Goal: Task Accomplishment & Management: Manage account settings

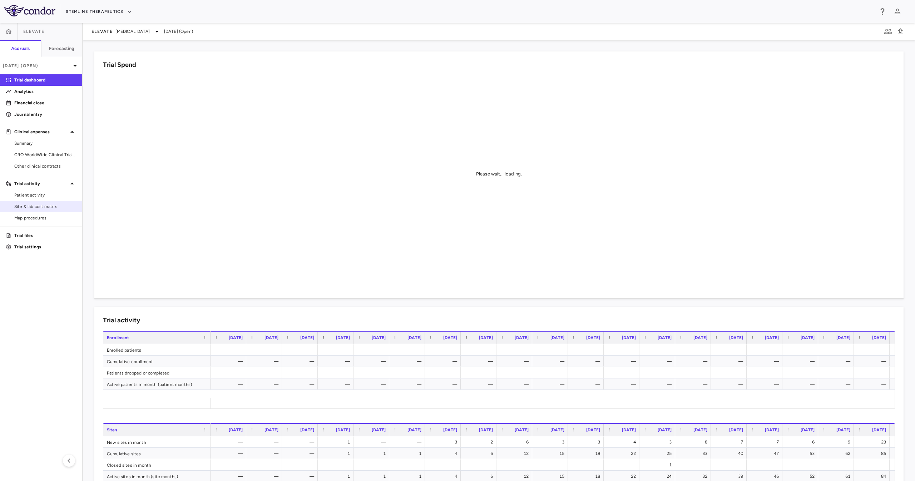
click at [38, 203] on link "Site & lab cost matrix" at bounding box center [41, 206] width 82 height 11
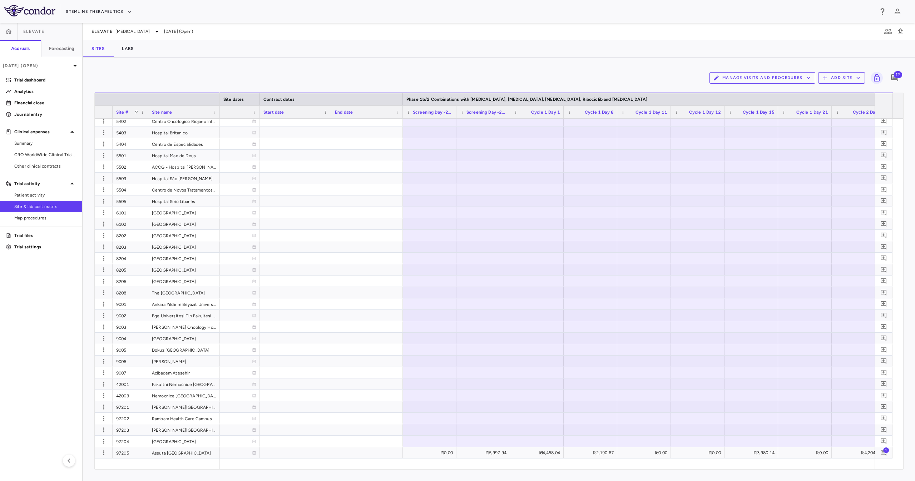
scroll to position [0, 601]
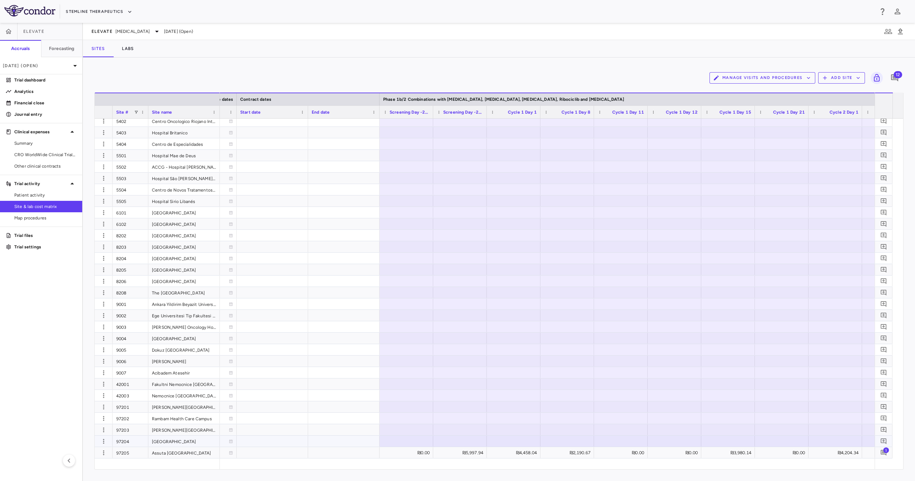
click at [416, 440] on div at bounding box center [406, 441] width 46 height 10
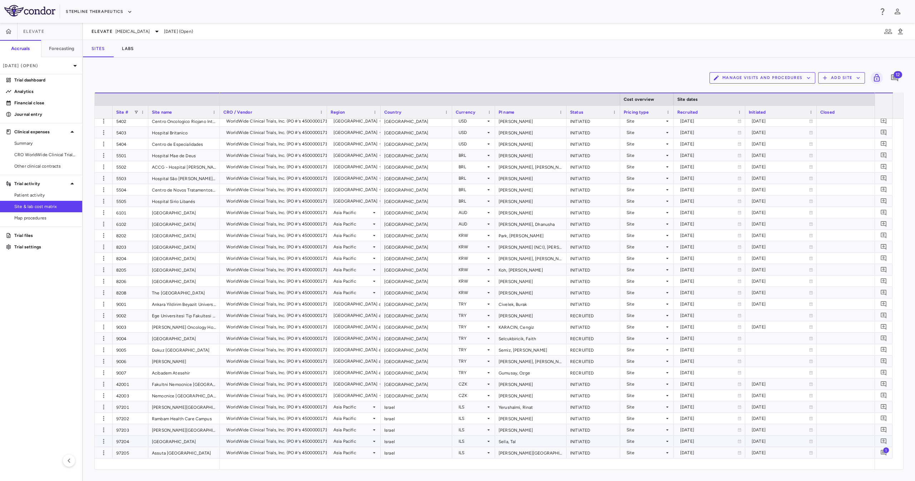
click at [116, 442] on div "97204" at bounding box center [131, 441] width 36 height 11
click at [96, 436] on div at bounding box center [104, 441] width 18 height 11
click at [102, 441] on icon "button" at bounding box center [103, 441] width 7 height 7
type input "*****"
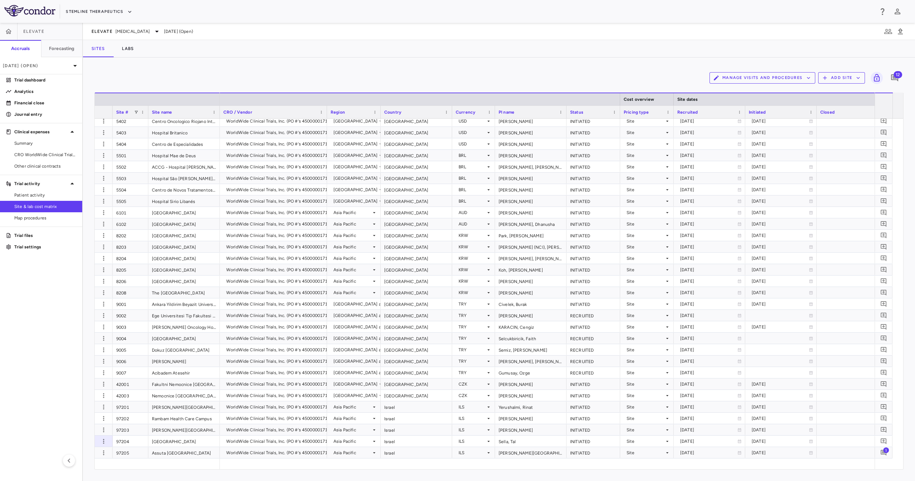
type input "**********"
type input "******"
type input "**********"
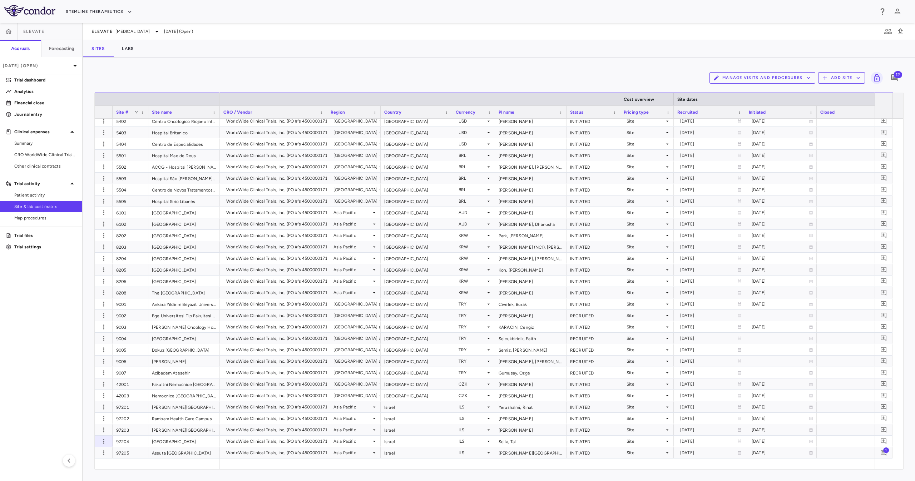
click at [0, 0] on input "Select file" at bounding box center [0, 0] width 0 height 0
drag, startPoint x: 471, startPoint y: 392, endPoint x: 469, endPoint y: 398, distance: 6.3
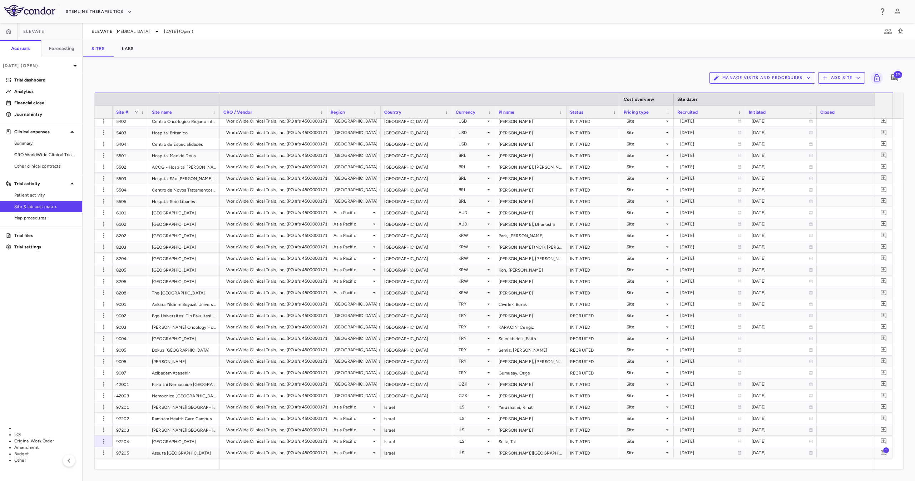
click at [144, 457] on li "Other" at bounding box center [79, 460] width 130 height 6
type input "*****"
click at [0, 0] on input "Change Files" at bounding box center [0, 0] width 0 height 0
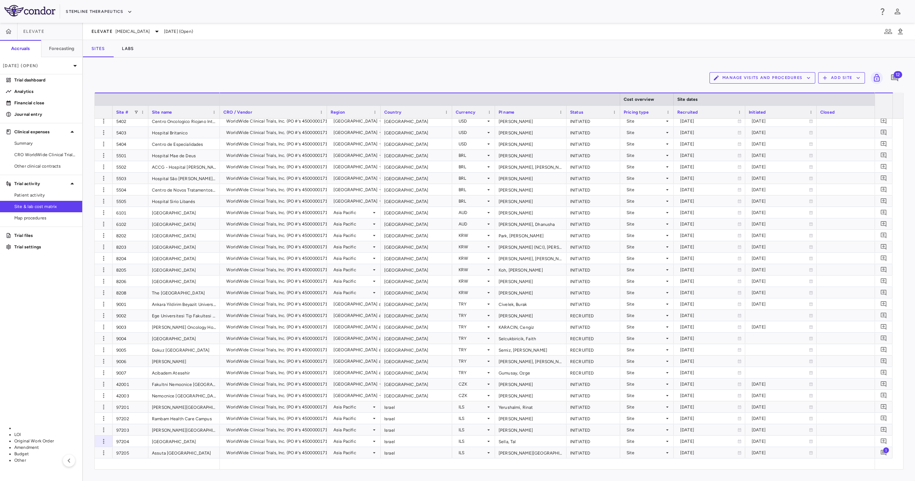
click at [145, 451] on li "Budget" at bounding box center [79, 454] width 131 height 6
type input "******"
click at [124, 436] on div "97204" at bounding box center [131, 441] width 36 height 11
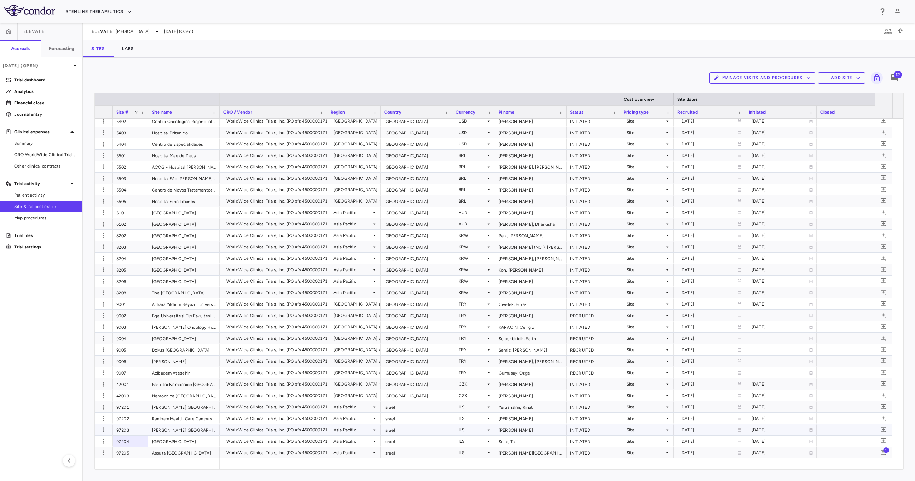
click at [137, 428] on div "97203" at bounding box center [131, 429] width 36 height 11
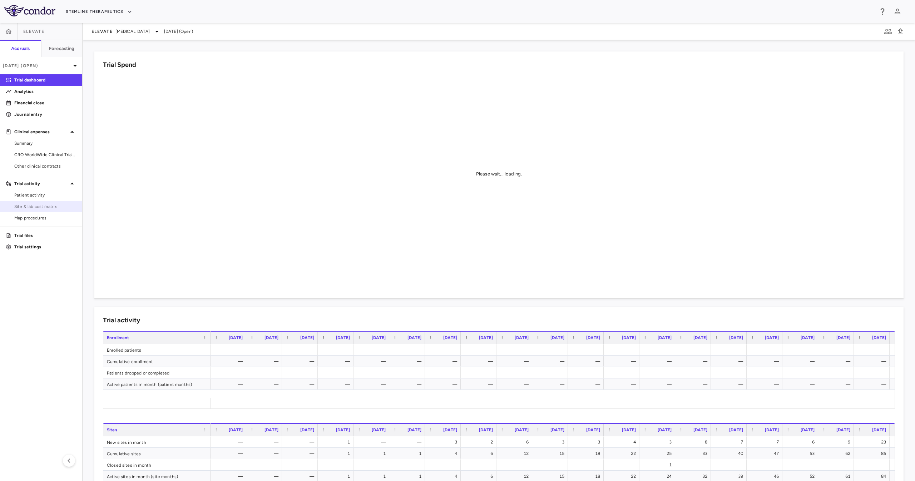
click at [36, 204] on span "Site & lab cost matrix" at bounding box center [45, 206] width 62 height 6
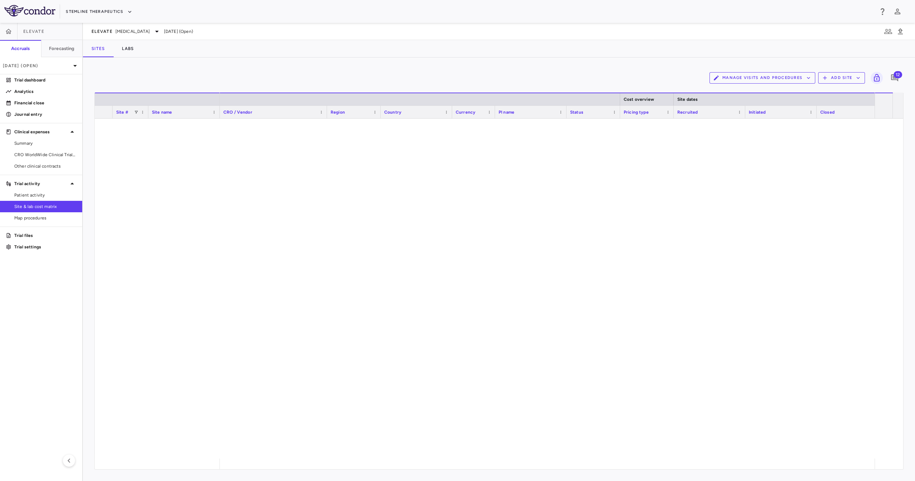
scroll to position [1478, 0]
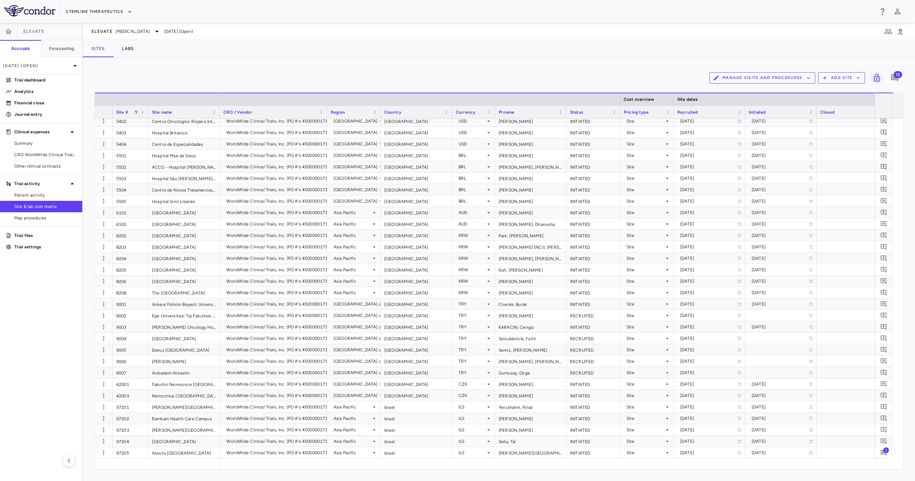
drag, startPoint x: 264, startPoint y: 470, endPoint x: 272, endPoint y: 463, distance: 10.4
click at [280, 467] on div "Manage Visits and Procedures Add Site 12 Drag here to set row groups Drag here …" at bounding box center [499, 269] width 832 height 423
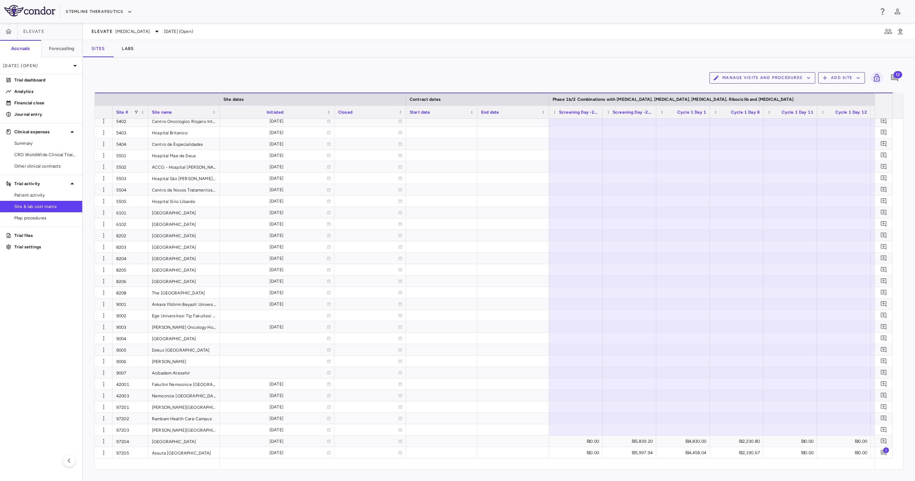
scroll to position [0, 685]
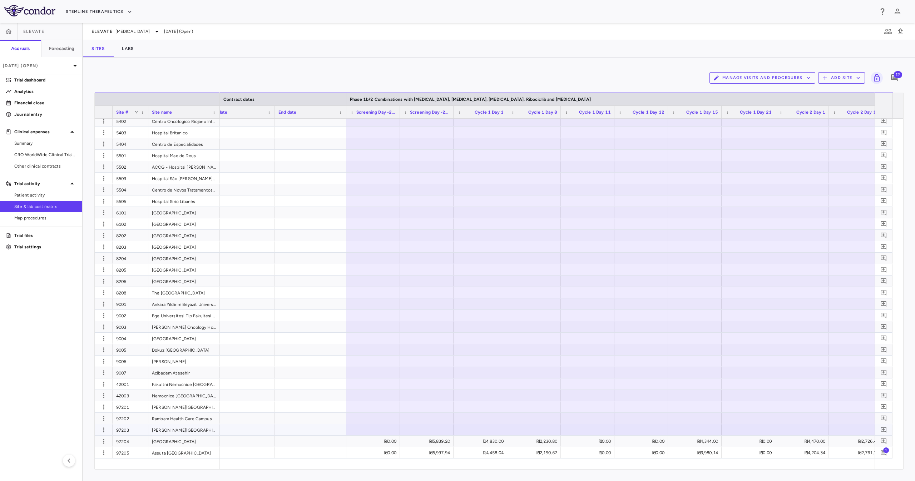
click at [375, 426] on div at bounding box center [373, 429] width 46 height 10
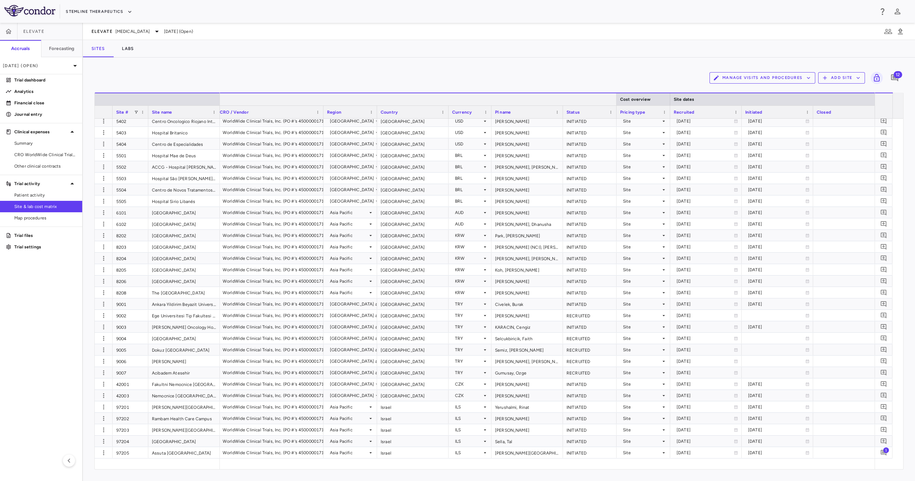
click at [616, 99] on div at bounding box center [615, 99] width 3 height 12
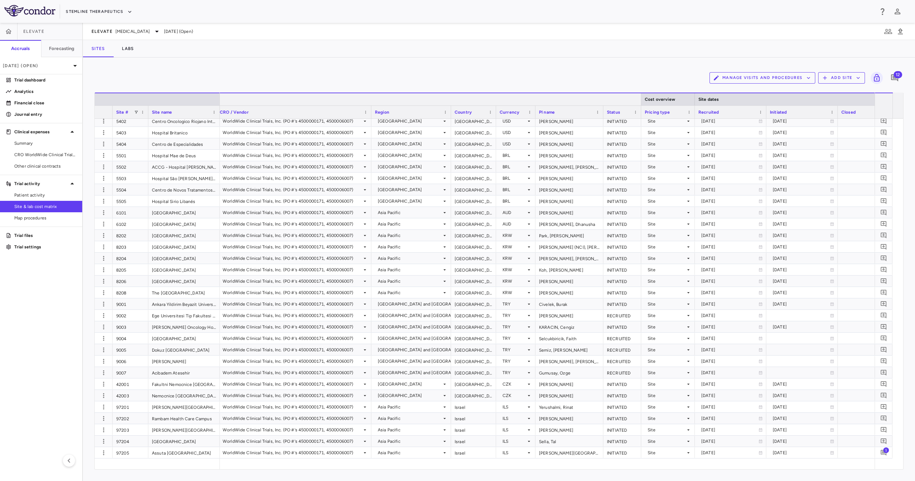
click at [640, 98] on div at bounding box center [640, 99] width 3 height 12
click at [692, 97] on div "Cost overview" at bounding box center [668, 99] width 54 height 13
click at [695, 99] on div at bounding box center [694, 99] width 3 height 12
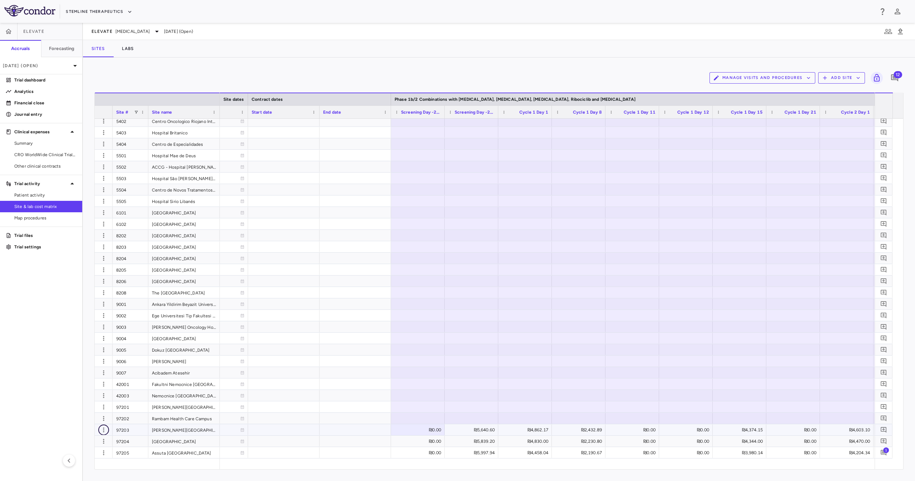
click at [103, 431] on icon "button" at bounding box center [103, 429] width 7 height 7
type input "*****"
type input "**********"
type input "******"
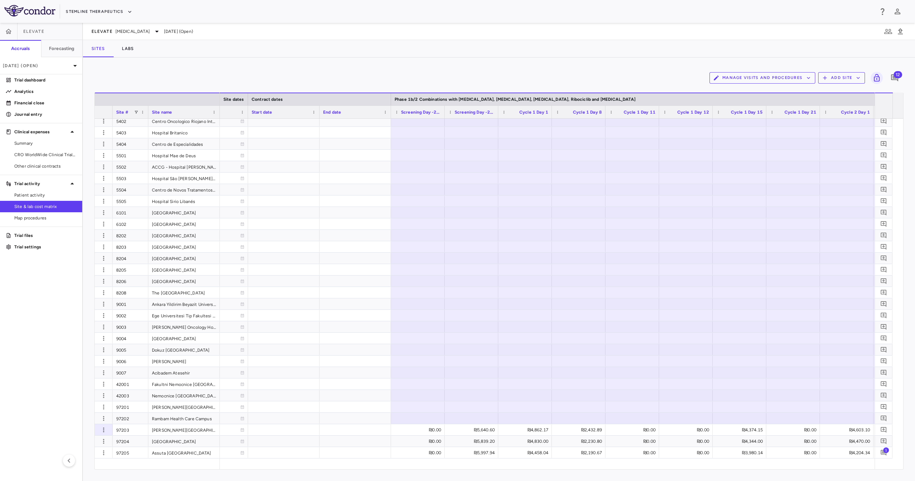
type input "**********"
click at [0, 0] on input "Select file" at bounding box center [0, 0] width 0 height 0
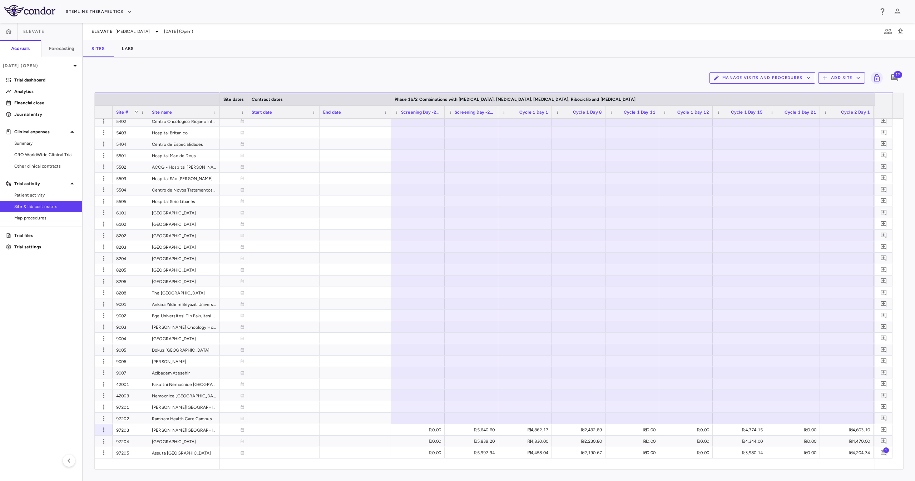
click at [0, 0] on input "Change Files" at bounding box center [0, 0] width 0 height 0
click at [138, 50] on li "Budget" at bounding box center [76, 46] width 124 height 6
type input "******"
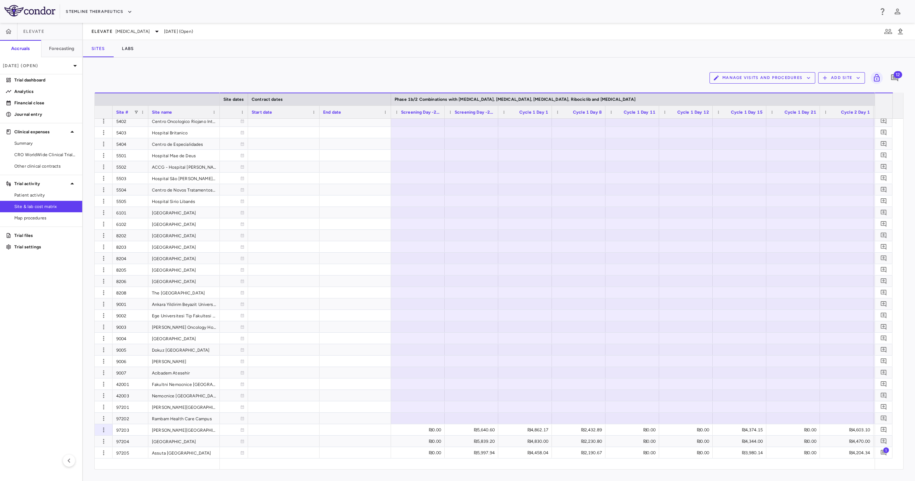
drag, startPoint x: 468, startPoint y: 379, endPoint x: 500, endPoint y: 382, distance: 32.7
click at [138, 457] on li "Other" at bounding box center [76, 460] width 124 height 6
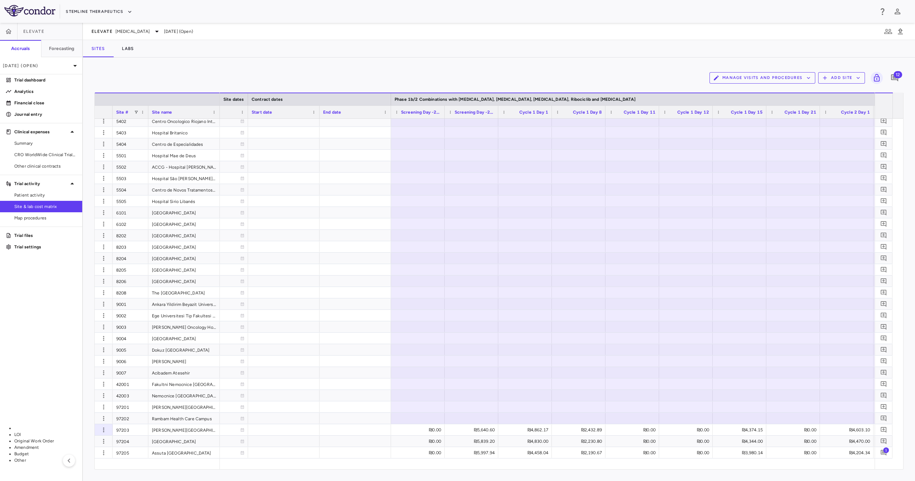
type input "*****"
click at [131, 421] on div "97202" at bounding box center [131, 418] width 36 height 11
click at [136, 408] on div "97201" at bounding box center [131, 406] width 36 height 11
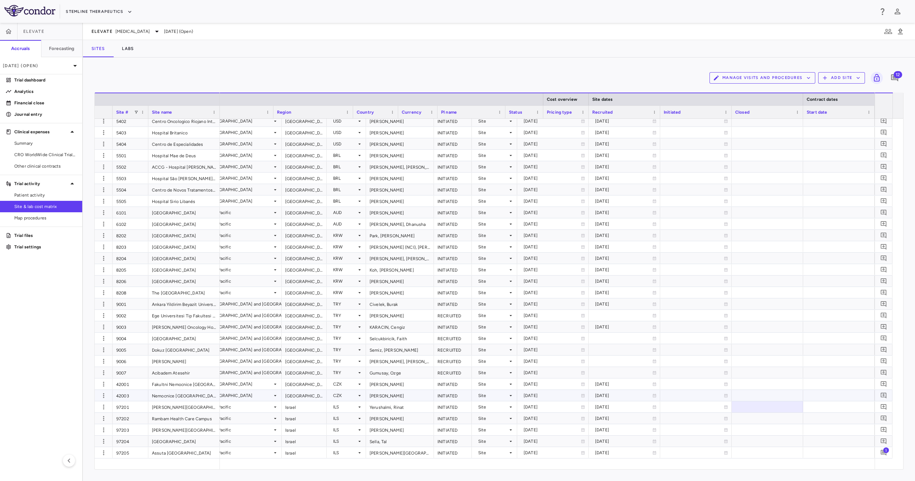
scroll to position [0, 173]
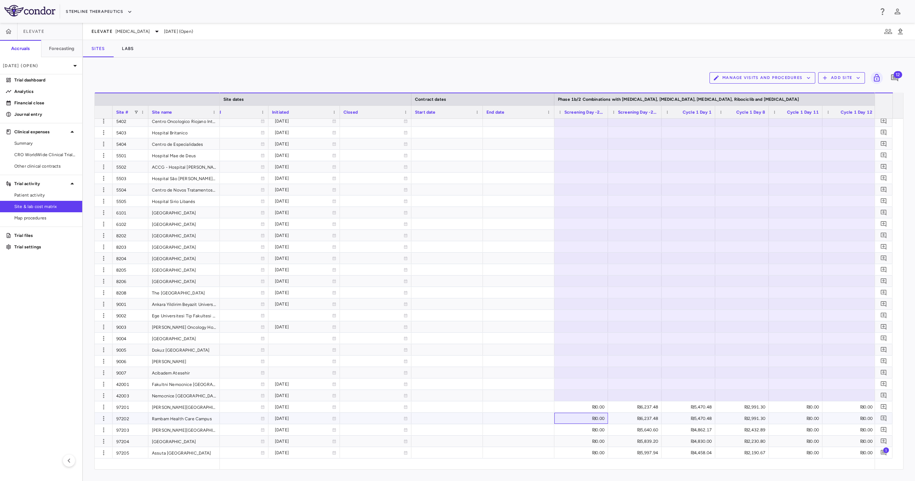
click at [594, 420] on div "₪0.00" at bounding box center [583, 418] width 44 height 11
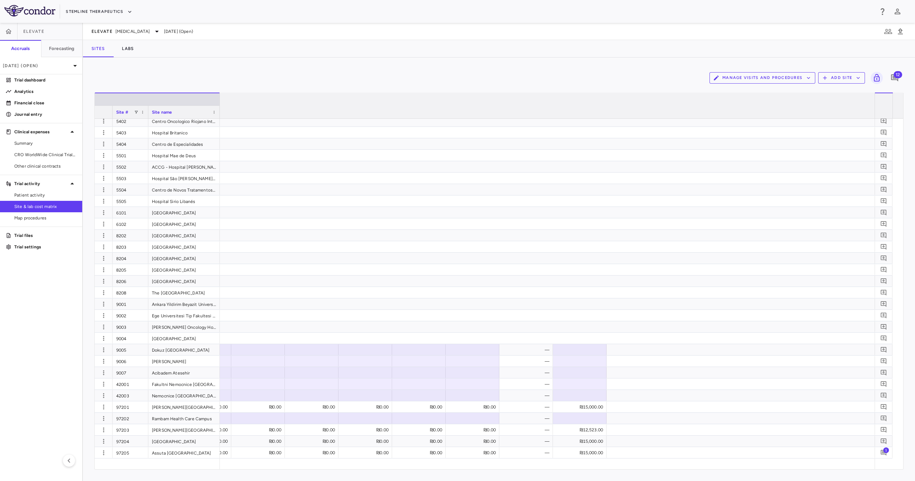
scroll to position [0, 0]
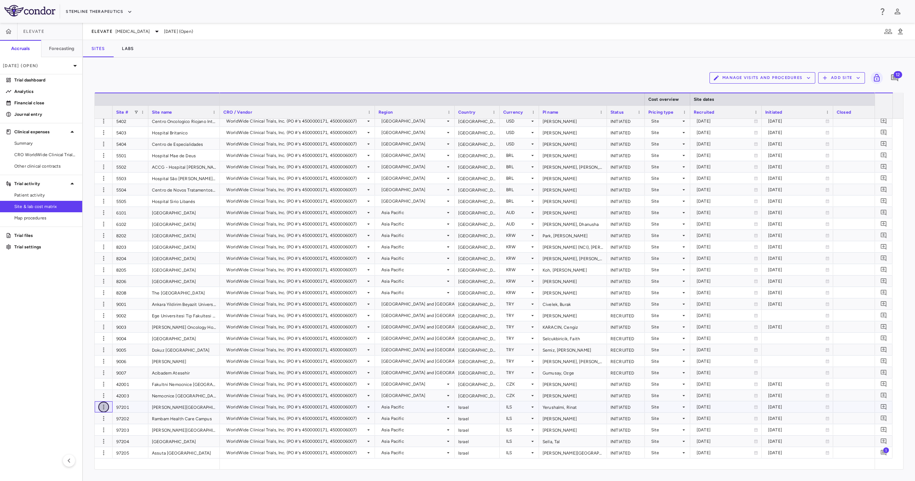
click at [99, 406] on button "button" at bounding box center [103, 407] width 11 height 11
type input "*****"
type input "**********"
type input "******"
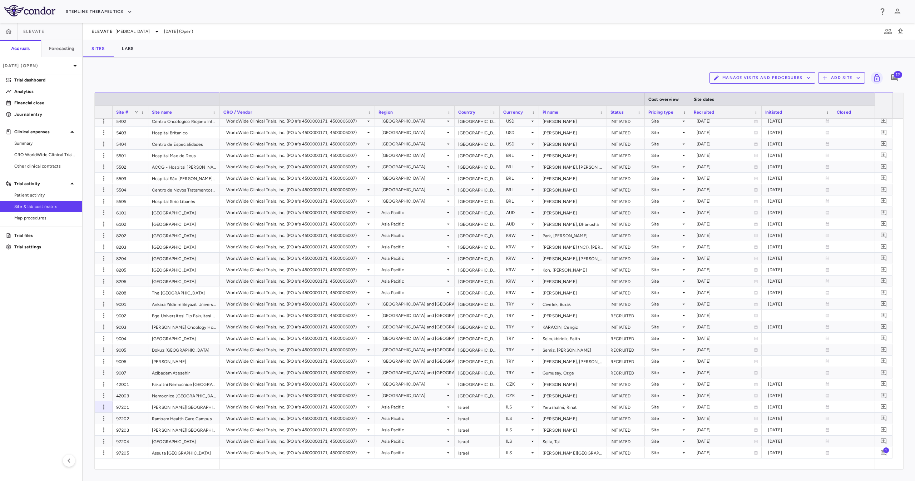
type input "**********"
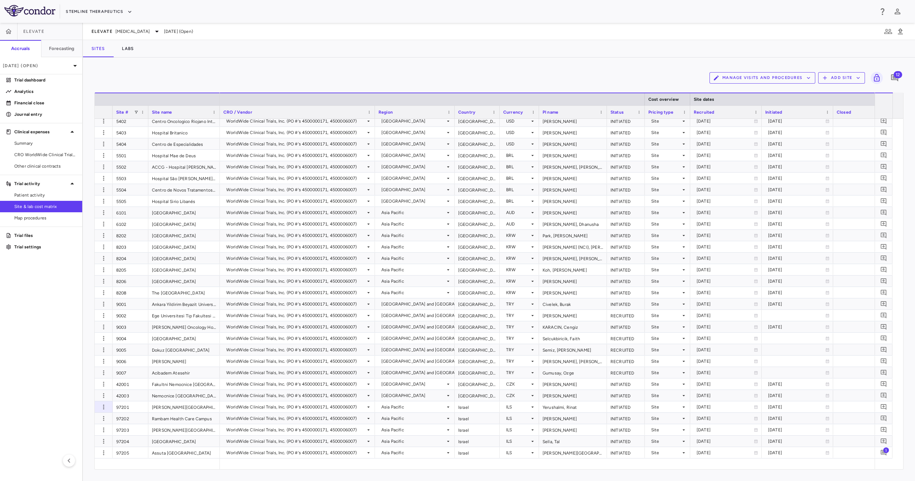
click at [0, 0] on input "Select file" at bounding box center [0, 0] width 0 height 0
drag, startPoint x: 467, startPoint y: 404, endPoint x: 465, endPoint y: 395, distance: 9.1
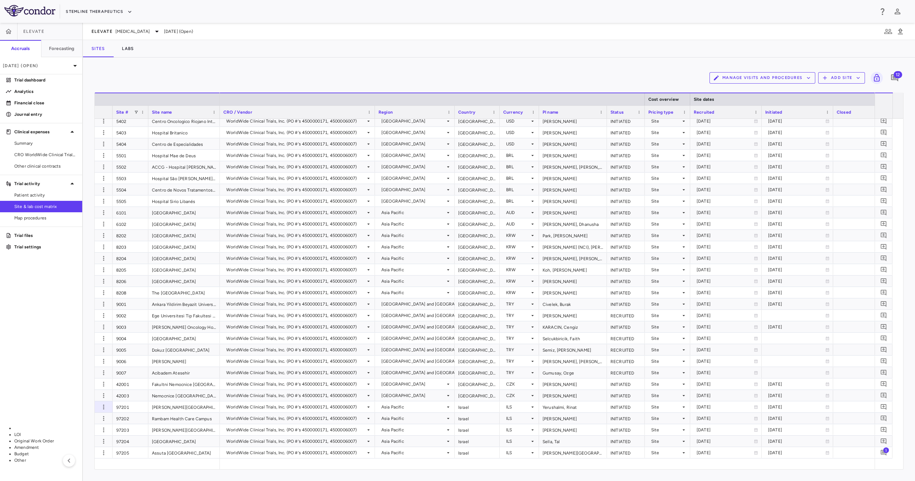
click at [130, 457] on li "Other" at bounding box center [72, 460] width 116 height 6
type input "*****"
click at [0, 0] on input "Change Files" at bounding box center [0, 0] width 0 height 0
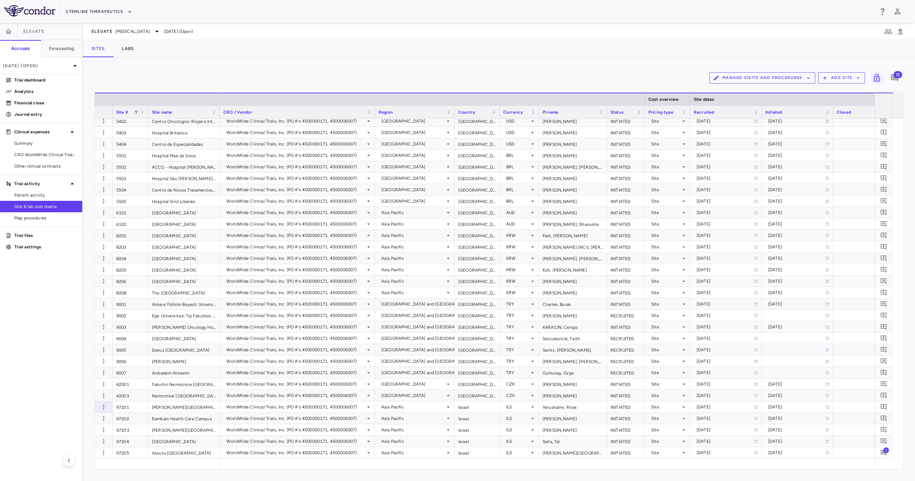
click at [140, 451] on li "Budget" at bounding box center [77, 454] width 126 height 6
type input "******"
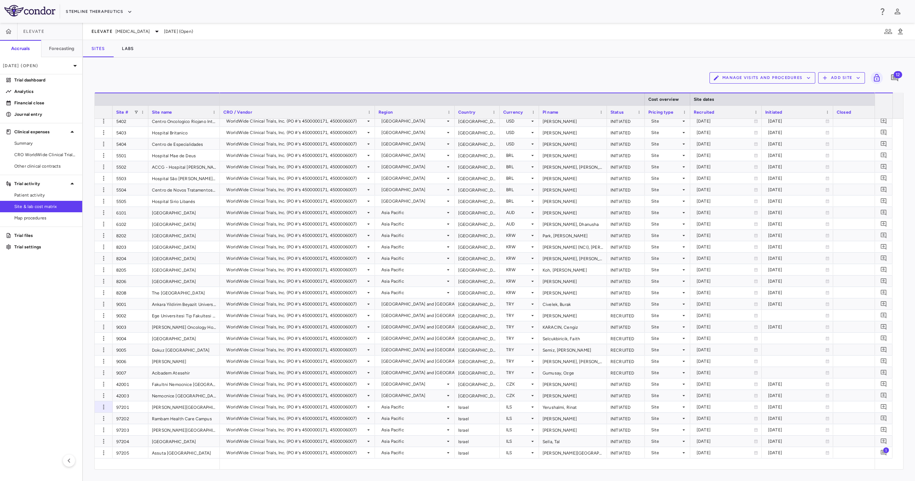
click at [121, 407] on div "97201" at bounding box center [131, 406] width 36 height 11
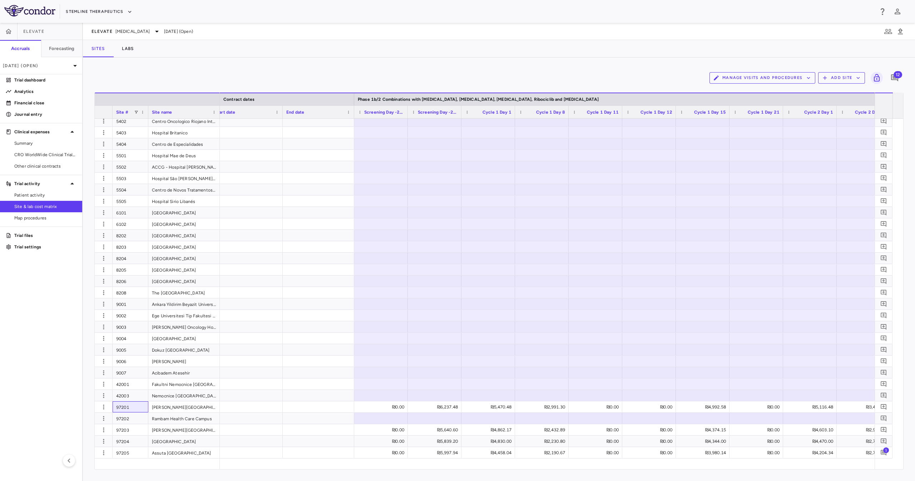
scroll to position [0, 790]
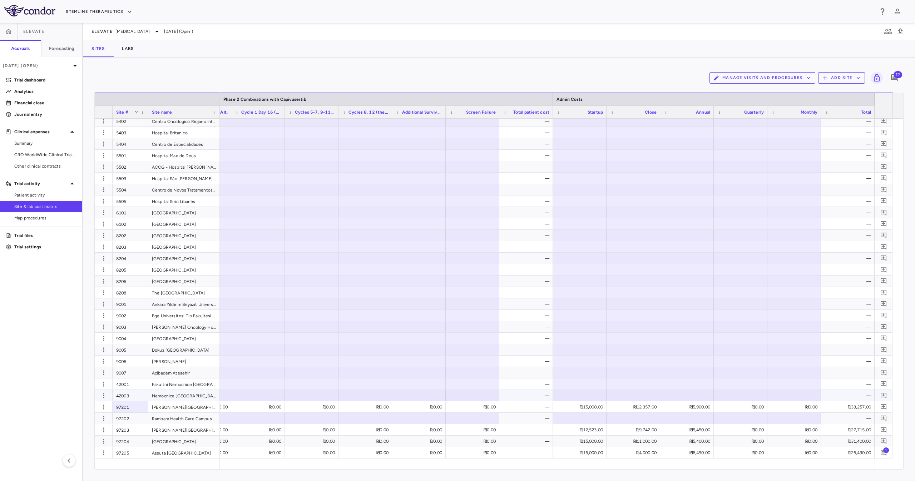
click at [126, 393] on div "42003" at bounding box center [131, 395] width 36 height 11
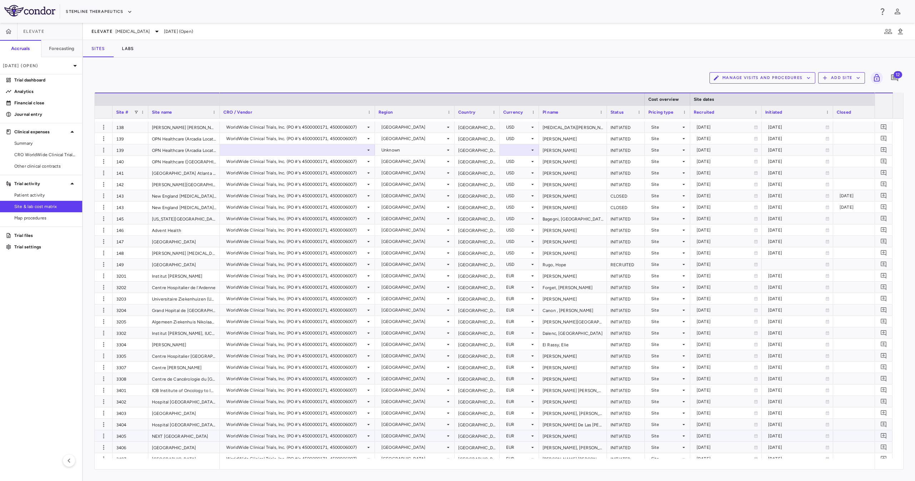
scroll to position [929, 0]
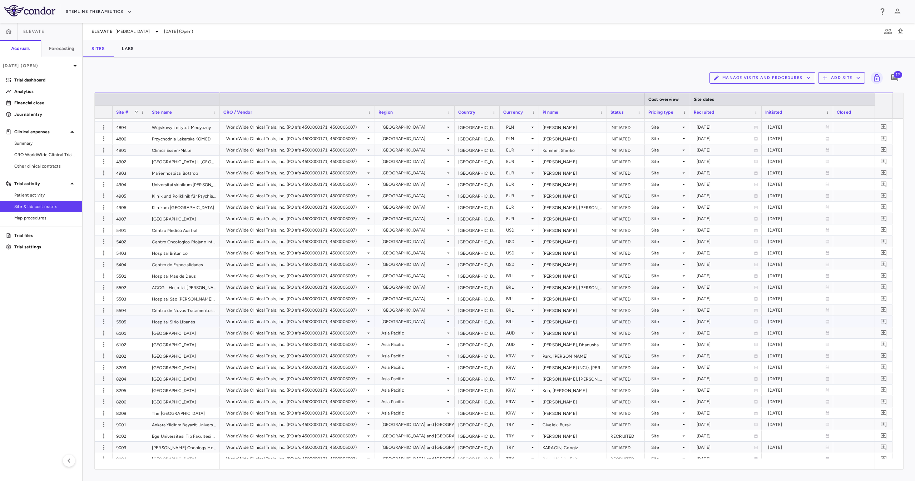
click at [119, 315] on div "5504" at bounding box center [131, 309] width 36 height 11
click at [129, 321] on div "5505" at bounding box center [131, 321] width 36 height 11
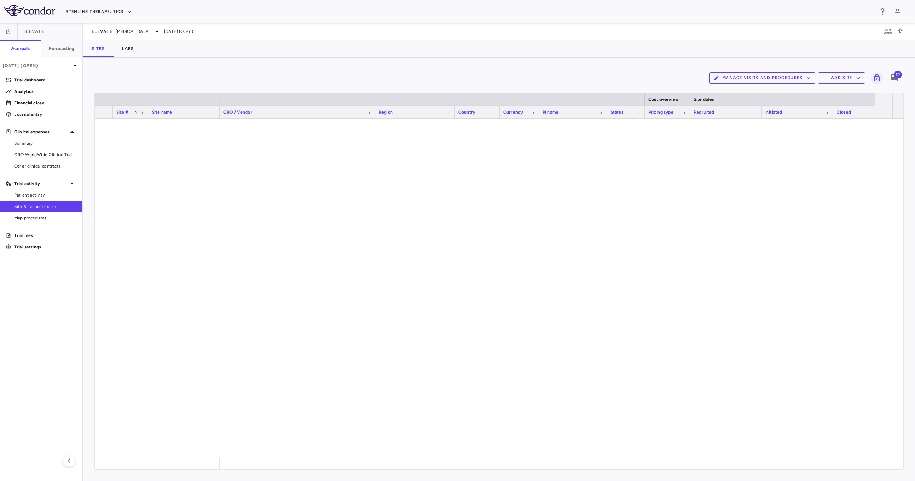
scroll to position [0, 150]
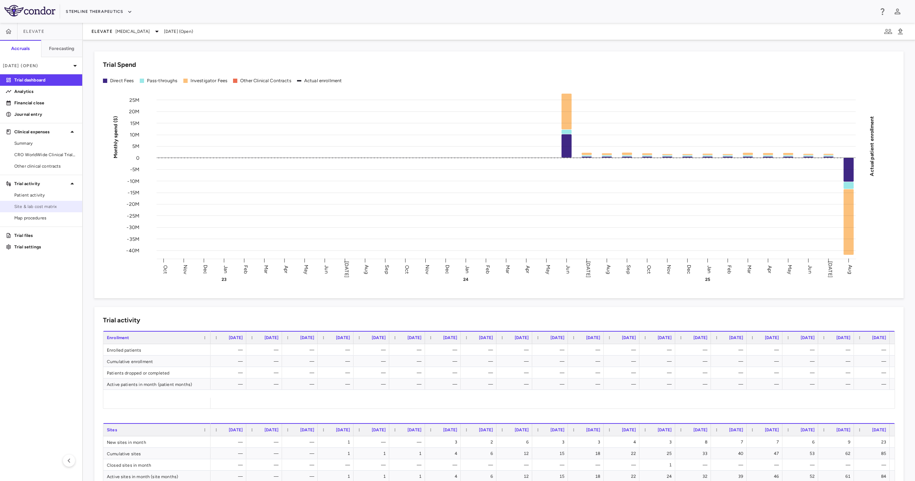
click at [43, 204] on span "Site & lab cost matrix" at bounding box center [45, 206] width 62 height 6
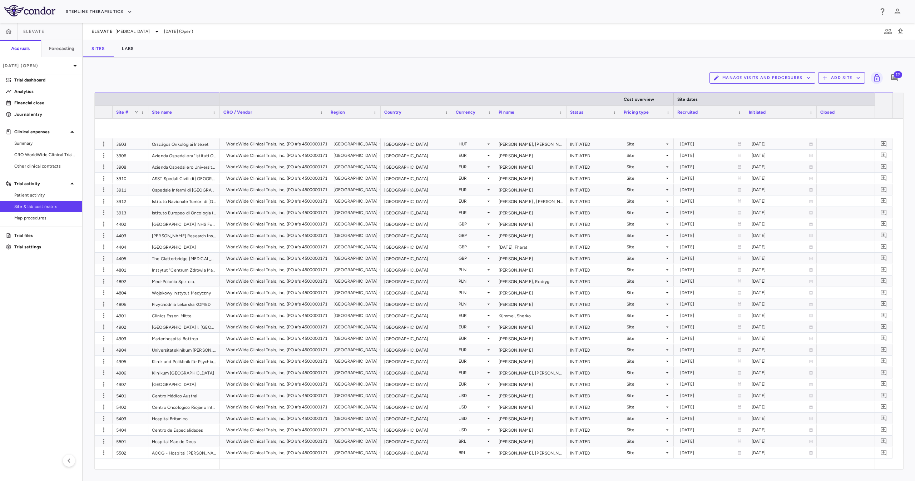
scroll to position [1347, 0]
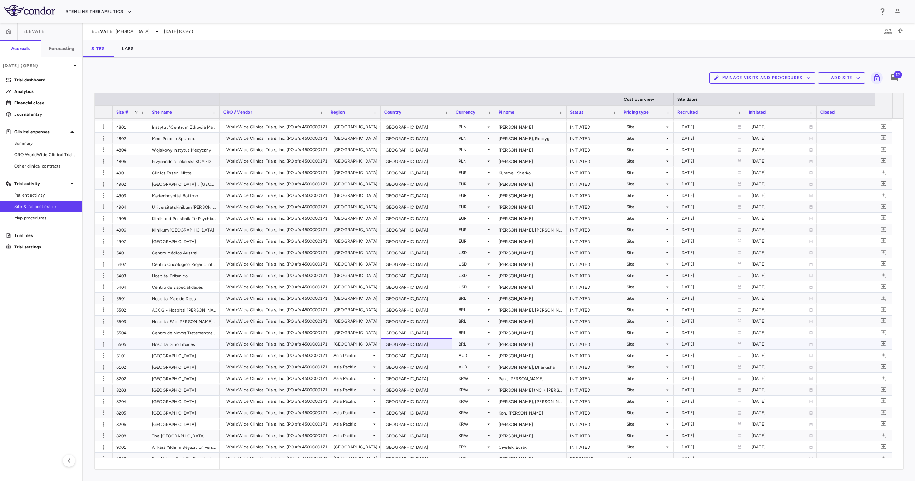
drag, startPoint x: 448, startPoint y: 341, endPoint x: 464, endPoint y: 350, distance: 18.6
click at [463, 345] on div "BRL" at bounding box center [471, 343] width 27 height 11
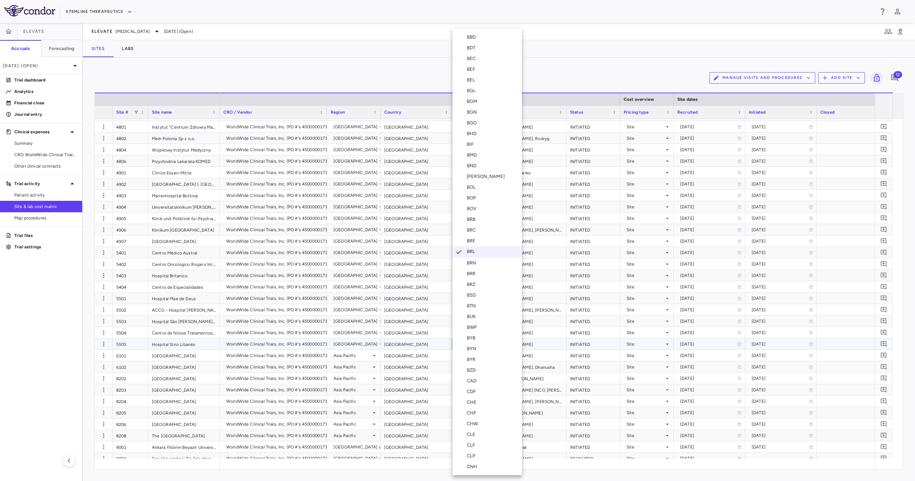
scroll to position [2476, 0]
click at [458, 298] on li "USD" at bounding box center [486, 294] width 69 height 11
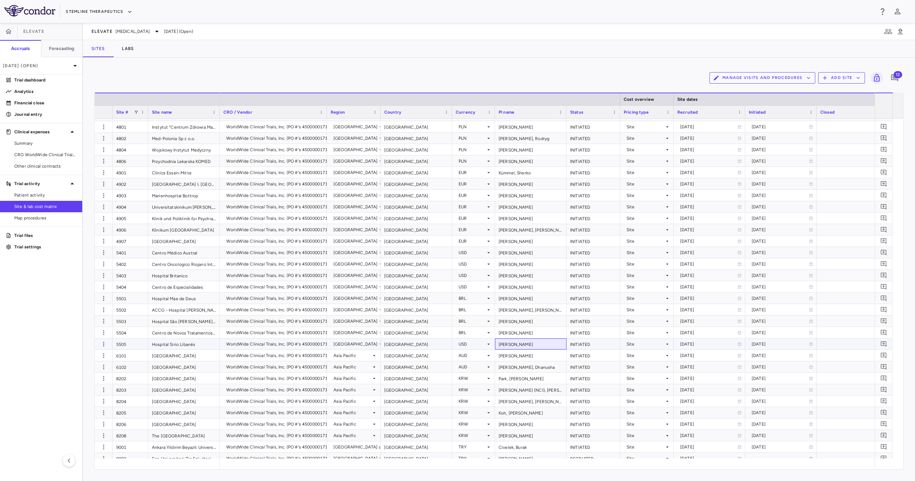
click at [524, 345] on div "[PERSON_NAME]" at bounding box center [530, 343] width 71 height 11
click at [620, 96] on div at bounding box center [619, 99] width 3 height 12
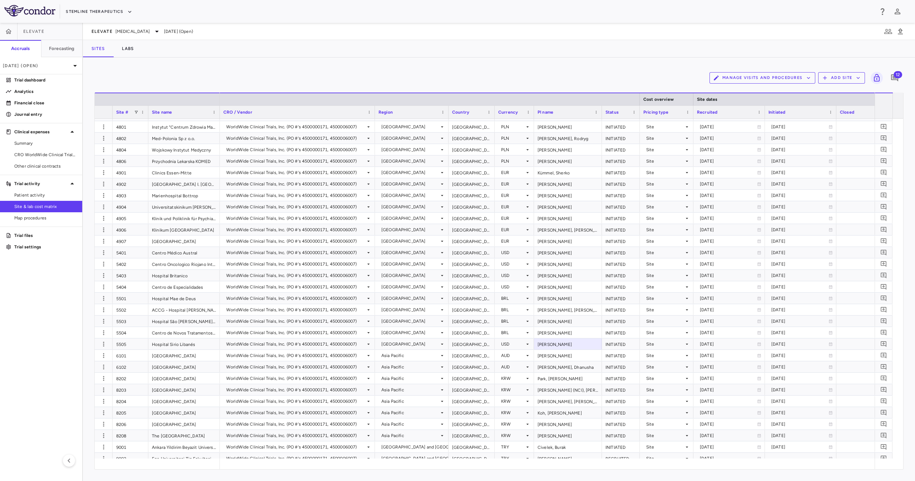
drag, startPoint x: 453, startPoint y: 109, endPoint x: 447, endPoint y: 126, distance: 18.8
click at [447, 126] on div "Site # Site name Cost overview Site dates Contract dates" at bounding box center [499, 281] width 808 height 377
click at [559, 163] on div "[PERSON_NAME]" at bounding box center [568, 160] width 68 height 11
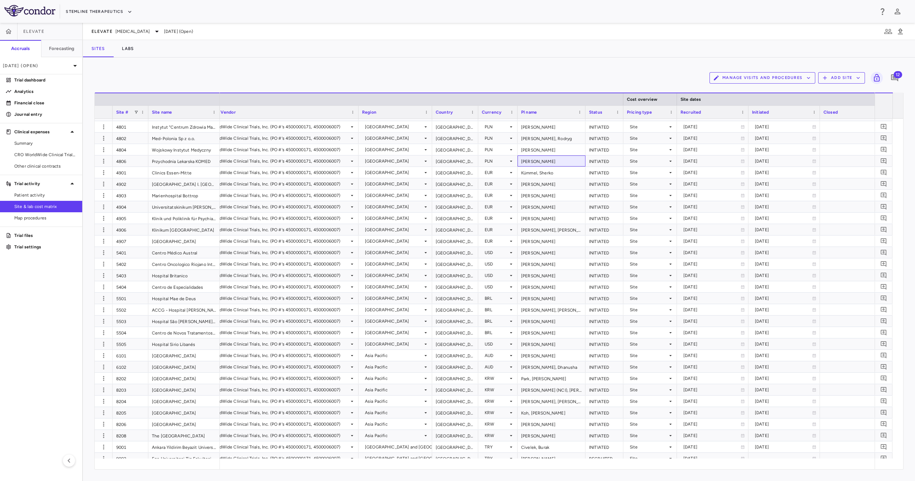
scroll to position [0, 0]
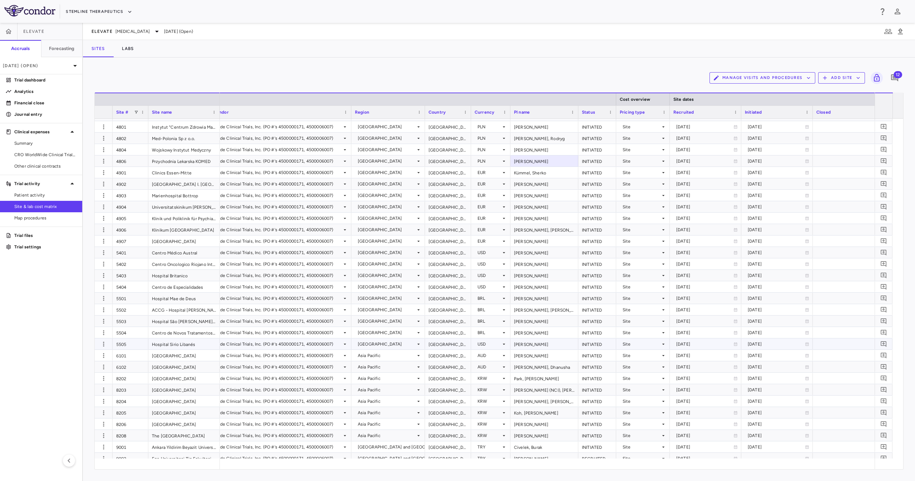
click at [443, 342] on div "[GEOGRAPHIC_DATA]" at bounding box center [448, 343] width 46 height 11
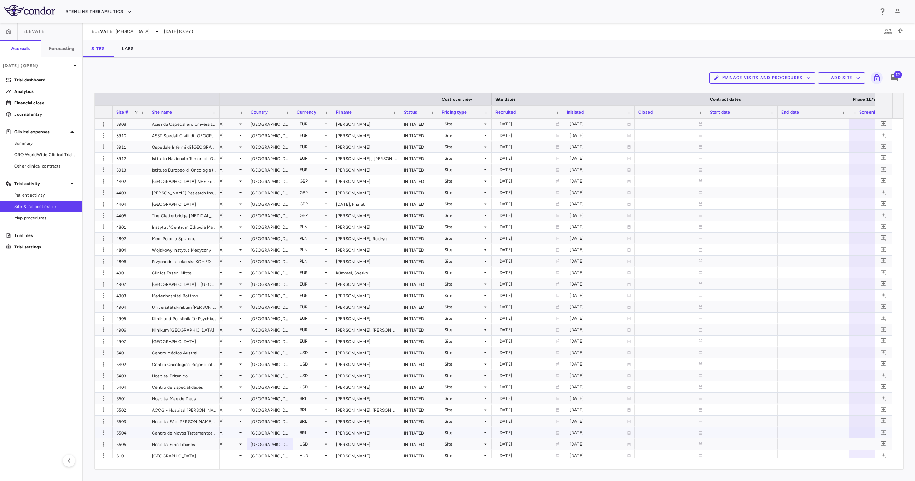
click at [286, 432] on div "[GEOGRAPHIC_DATA]" at bounding box center [270, 432] width 46 height 11
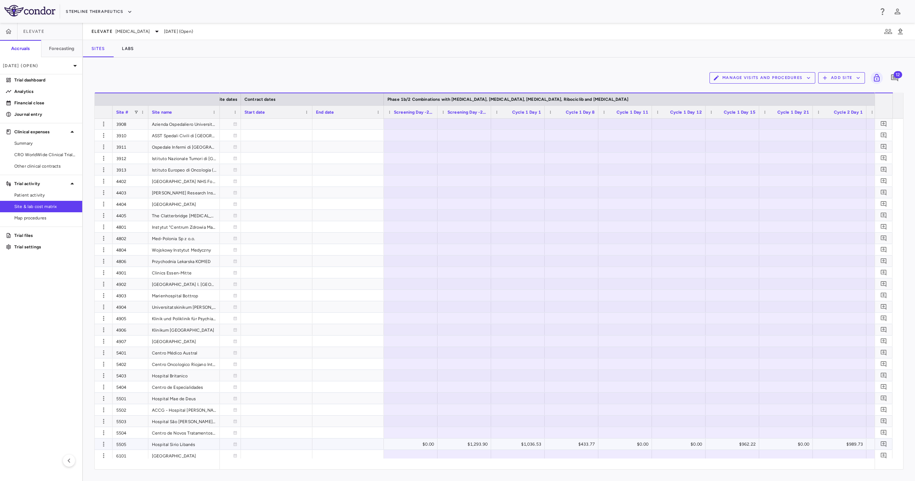
click at [128, 439] on div "5505" at bounding box center [131, 443] width 36 height 11
click at [92, 8] on button "Stemline Therapeutics" at bounding box center [99, 11] width 66 height 11
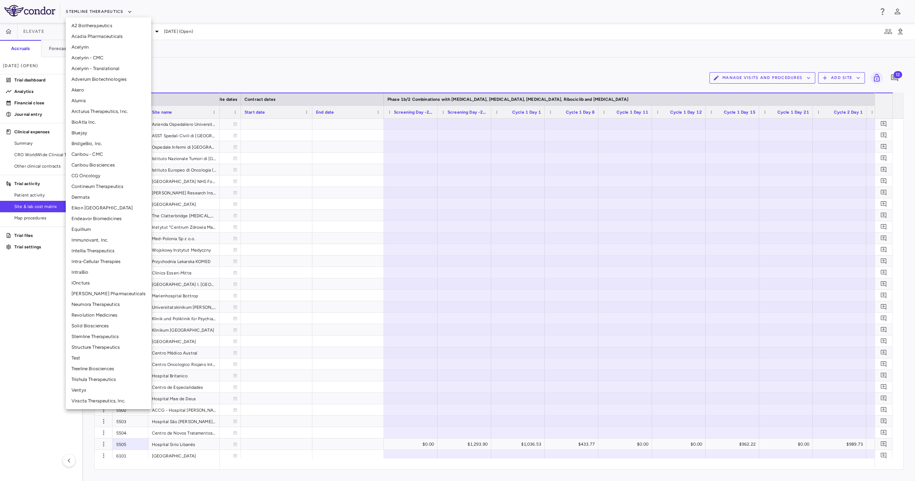
click at [99, 99] on li "Alumis" at bounding box center [108, 100] width 85 height 11
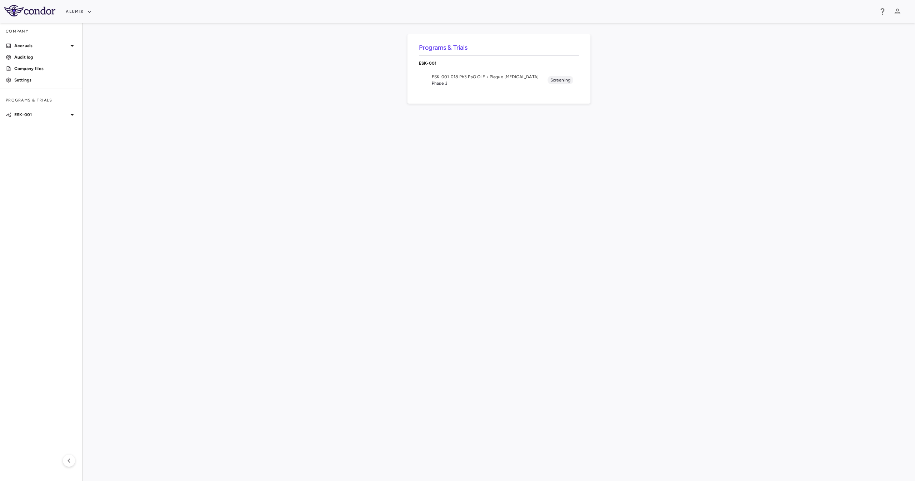
click at [429, 85] on li "ESK-001-018 Ph3 PsO OLE • Plaque [MEDICAL_DATA] Phase 3 Screening" at bounding box center [499, 80] width 160 height 19
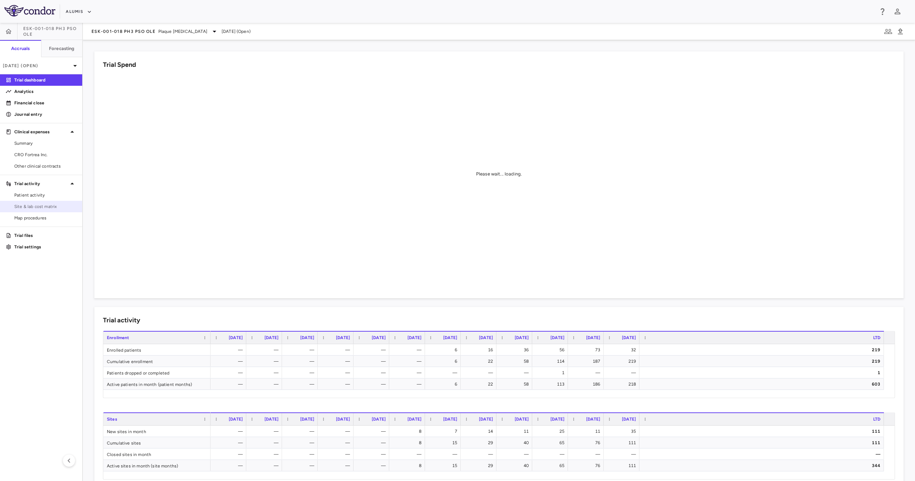
click at [29, 202] on link "Site & lab cost matrix" at bounding box center [41, 206] width 82 height 11
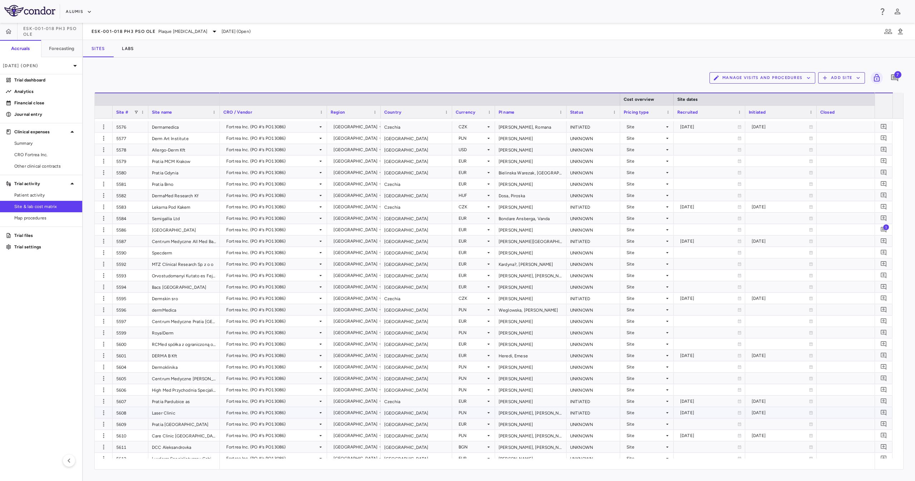
scroll to position [2987, 0]
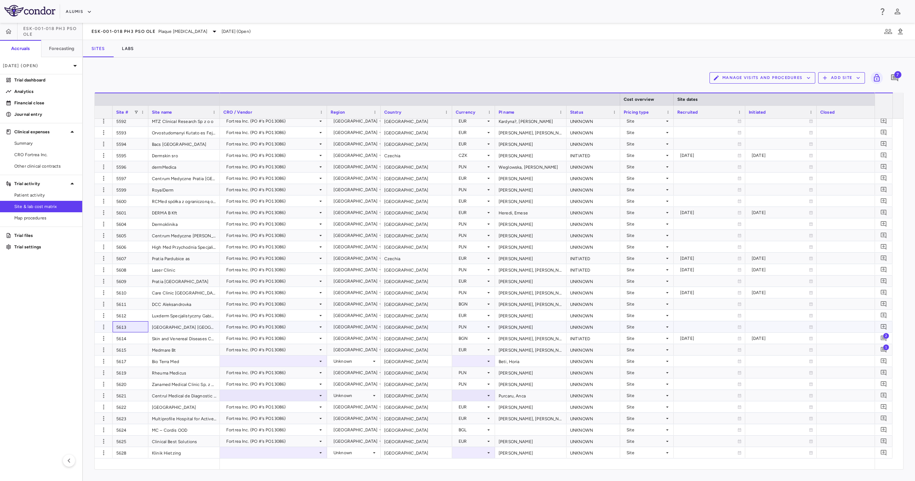
click at [135, 326] on div "5613" at bounding box center [131, 326] width 36 height 11
click at [136, 338] on div "5614" at bounding box center [131, 338] width 36 height 11
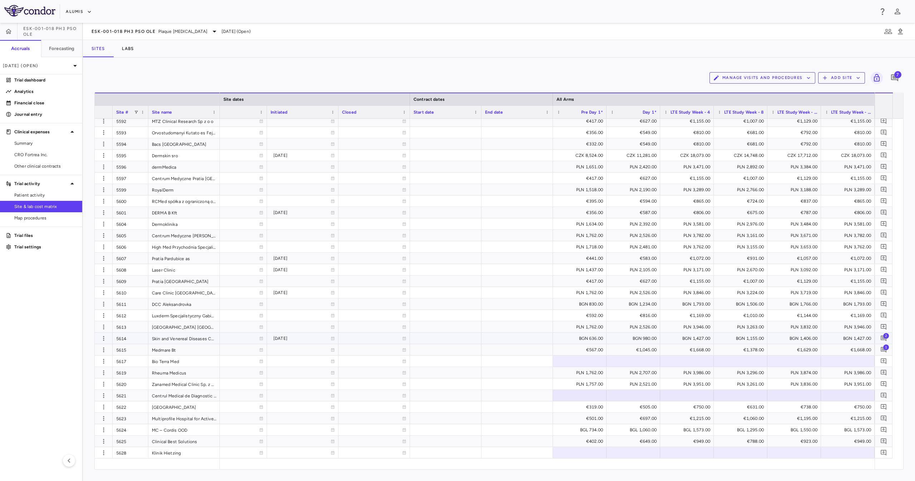
scroll to position [0, 532]
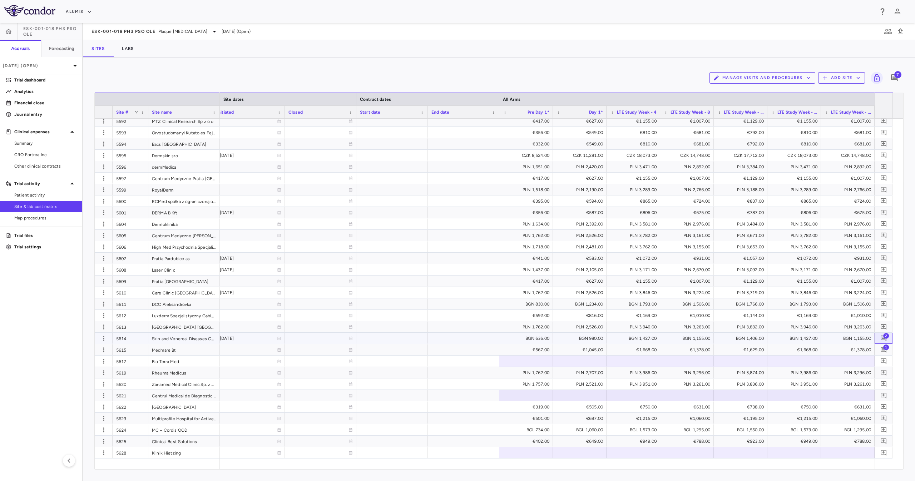
click at [885, 335] on span "2" at bounding box center [886, 336] width 6 height 6
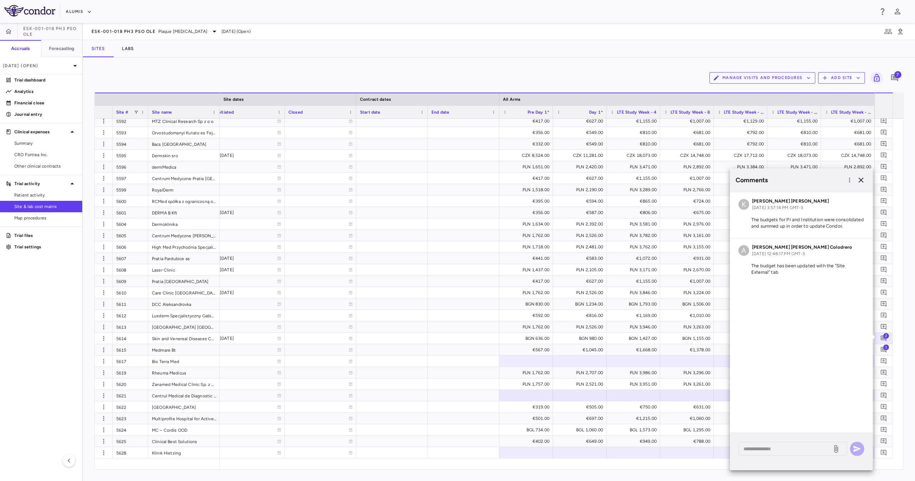
click at [821, 268] on p "The budget has been updated with the "Site External" tab" at bounding box center [801, 269] width 126 height 13
drag, startPoint x: 821, startPoint y: 267, endPoint x: 821, endPoint y: 273, distance: 5.4
click at [821, 273] on p "The budget has been updated with the "Site External" tab" at bounding box center [801, 269] width 126 height 13
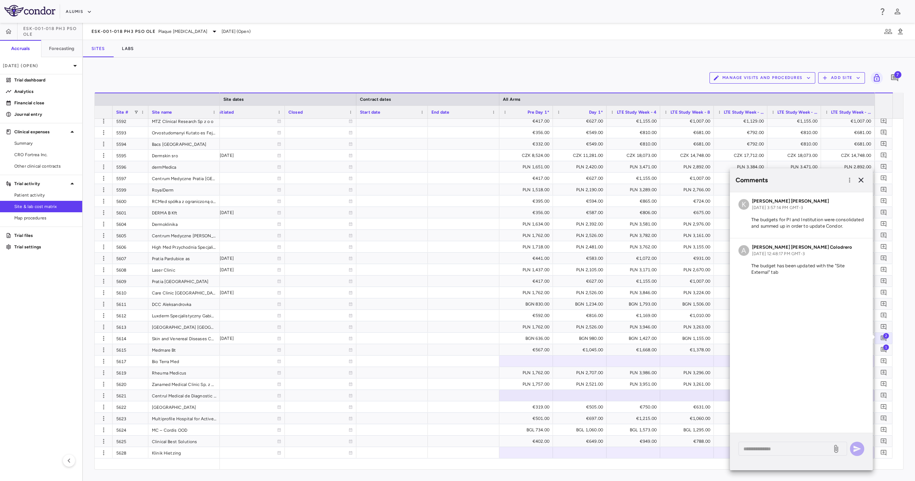
click at [805, 227] on p "The budgets for PI and Institution were consolidated and summed up in order to …" at bounding box center [801, 223] width 126 height 13
drag, startPoint x: 805, startPoint y: 227, endPoint x: 809, endPoint y: 220, distance: 7.5
click at [809, 220] on p "The budgets for PI and Institution were consolidated and summed up in order to …" at bounding box center [801, 223] width 126 height 13
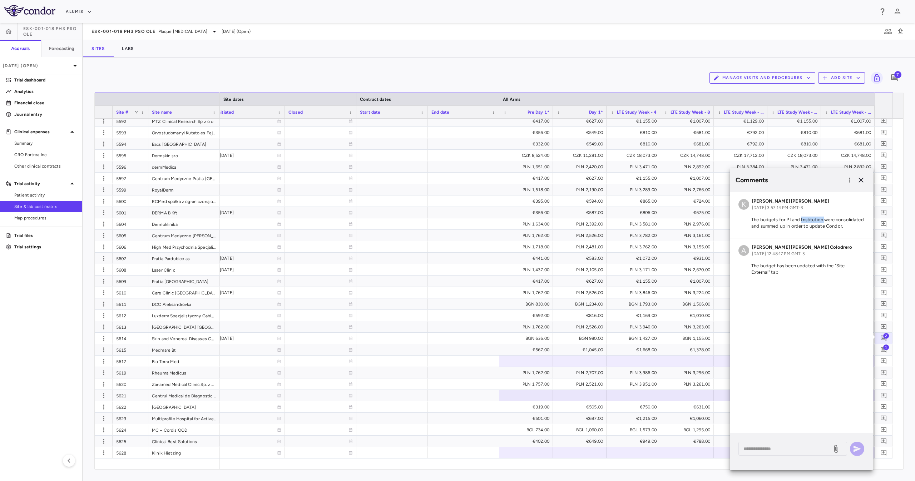
click at [809, 220] on p "The budgets for PI and Institution were consolidated and summed up in order to …" at bounding box center [801, 223] width 126 height 13
drag, startPoint x: 809, startPoint y: 220, endPoint x: 816, endPoint y: 225, distance: 8.3
click at [816, 225] on p "The budgets for PI and Institution were consolidated and summed up in order to …" at bounding box center [801, 223] width 126 height 13
click at [798, 264] on p "The budget has been updated with the "Site External" tab" at bounding box center [801, 269] width 126 height 13
click at [799, 272] on p "The budget has been updated with the "Site External" tab" at bounding box center [801, 269] width 126 height 13
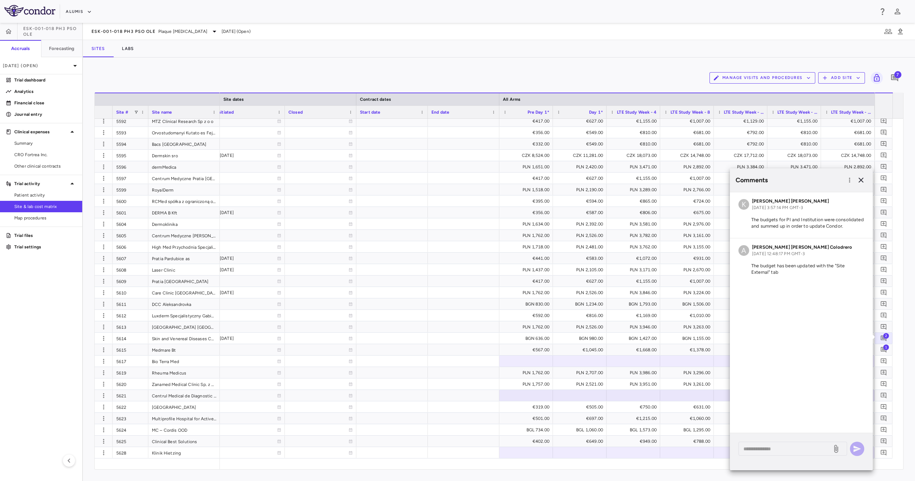
click at [799, 272] on p "The budget has been updated with the "Site External" tab" at bounding box center [801, 269] width 126 height 13
click at [804, 268] on p "The budget has been updated with the "Site External" tab" at bounding box center [801, 269] width 126 height 13
click at [791, 269] on p "The budget has been updated with the "Site External" tab" at bounding box center [801, 269] width 126 height 13
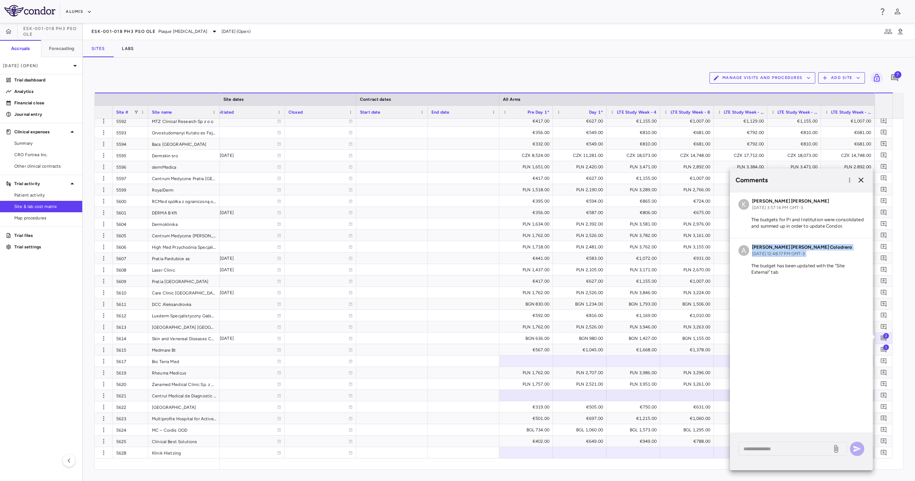
click at [791, 269] on p "The budget has been updated with the "Site External" tab" at bounding box center [801, 269] width 126 height 13
click at [792, 275] on div "A [PERSON_NAME] [PERSON_NAME] Colodrero [DATE] 12:48:17 PM GMT-3 The budget has…" at bounding box center [801, 261] width 143 height 46
click at [777, 263] on p "The budget has been updated with the "Site External" tab" at bounding box center [801, 269] width 126 height 13
click at [779, 265] on p "The budget has been updated with the "Site External" tab" at bounding box center [801, 269] width 126 height 13
drag, startPoint x: 779, startPoint y: 265, endPoint x: 781, endPoint y: 271, distance: 6.9
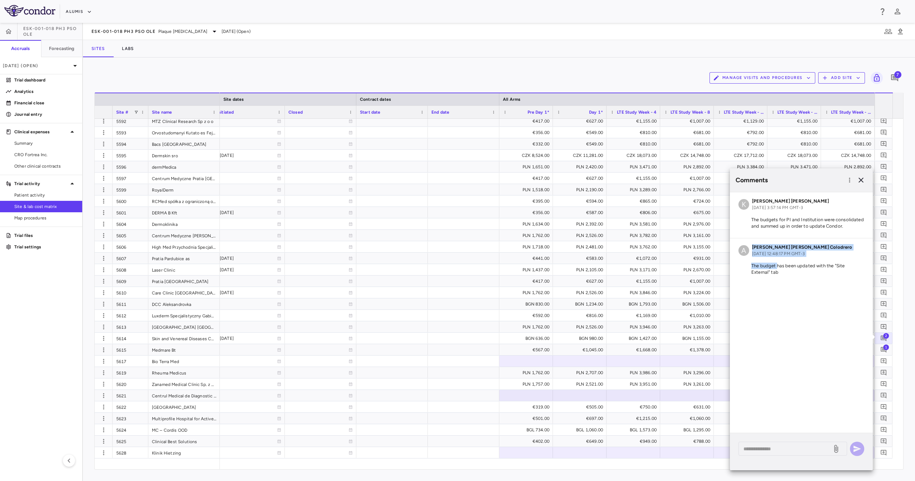
click at [781, 271] on p "The budget has been updated with the "Site External" tab" at bounding box center [801, 269] width 126 height 13
click at [96, 340] on div at bounding box center [104, 338] width 18 height 11
click at [98, 340] on div at bounding box center [104, 338] width 18 height 11
click at [101, 339] on icon "button" at bounding box center [103, 338] width 7 height 7
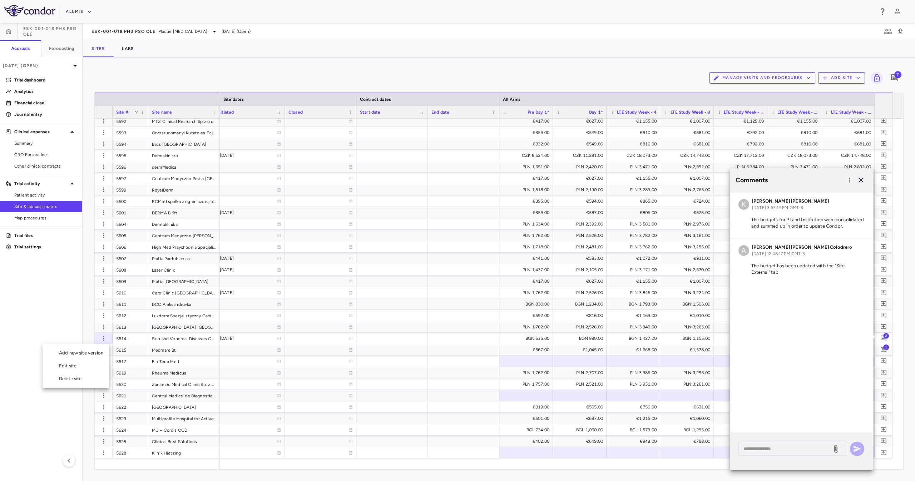
click at [96, 364] on div "Edit site" at bounding box center [76, 365] width 66 height 13
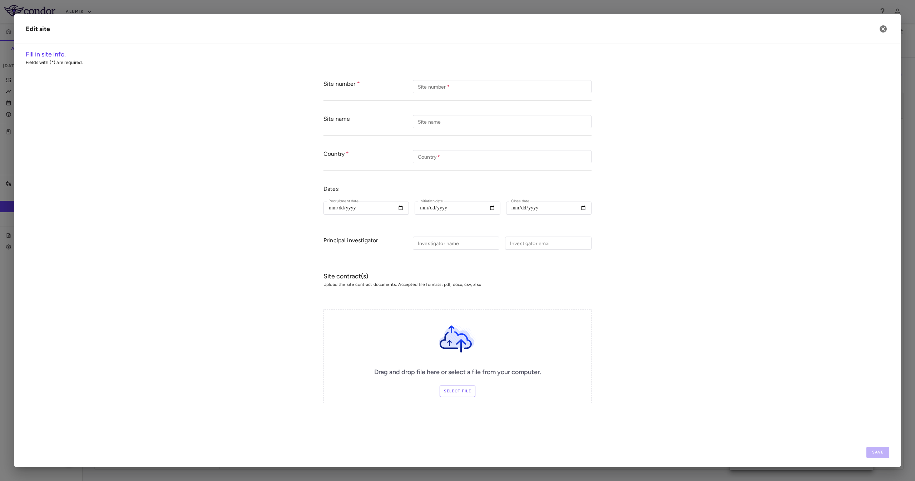
type input "****"
type input "**********"
type input "********"
type input "**********"
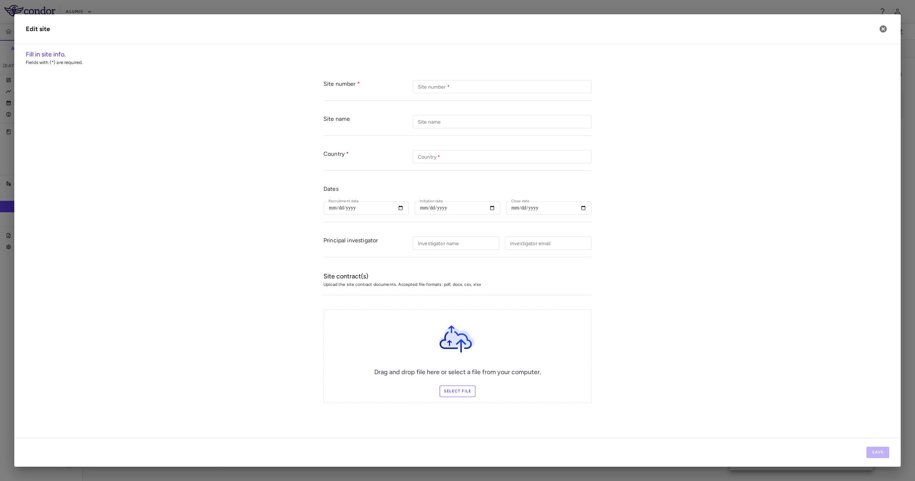
type input "**********"
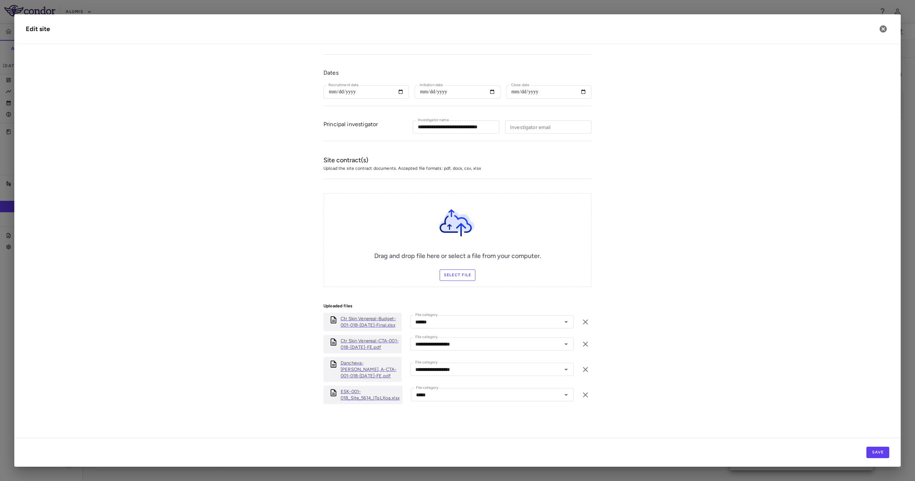
click at [363, 338] on p "Ctr Skin Venereal-CTA-001-018-[DATE]-FE.pdf" at bounding box center [369, 344] width 58 height 13
click at [379, 374] on p "Dancheva-[PERSON_NAME], A-CTA-001-018-[DATE]-FE.pdf" at bounding box center [369, 369] width 58 height 19
click at [367, 315] on p "Ctr Skin Venereal-Budget-001-018-[DATE]-Final.xlsx" at bounding box center [369, 321] width 58 height 13
click at [728, 198] on form "**********" at bounding box center [457, 189] width 863 height 465
click at [877, 28] on button "button" at bounding box center [883, 29] width 12 height 12
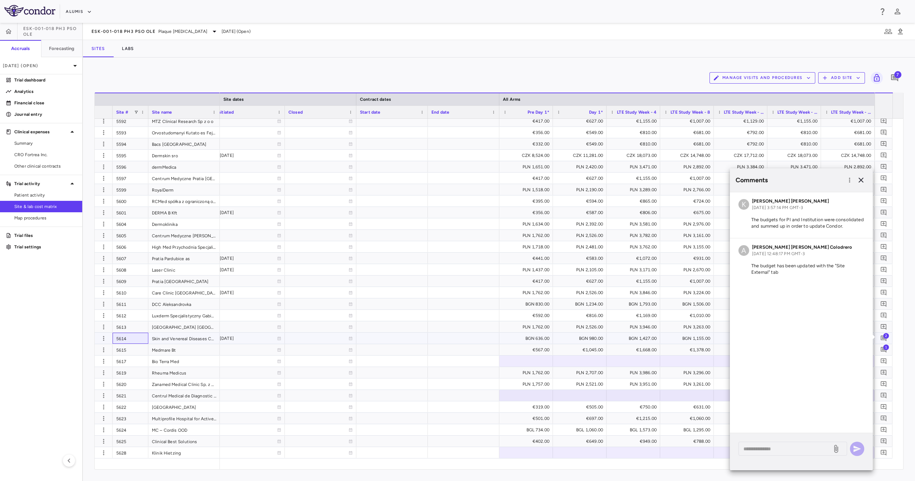
click at [133, 342] on div "5614" at bounding box center [131, 338] width 36 height 11
click at [863, 181] on icon "button" at bounding box center [860, 180] width 9 height 9
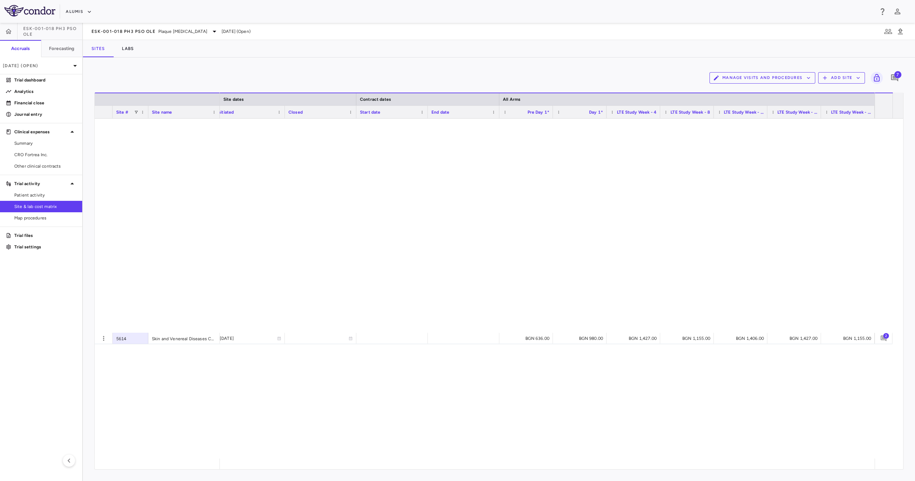
scroll to position [3559, 0]
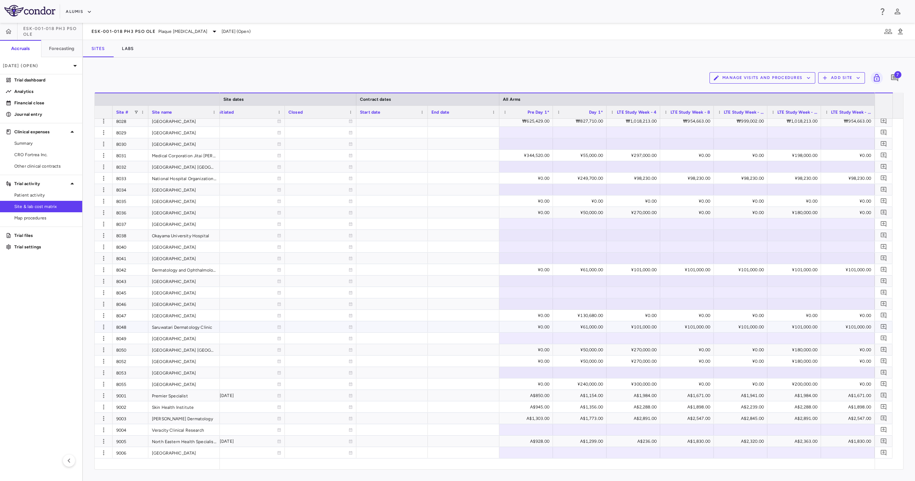
click at [138, 322] on div "8048" at bounding box center [131, 326] width 36 height 11
click at [134, 312] on div "8047" at bounding box center [131, 315] width 36 height 11
click at [138, 269] on div "8042" at bounding box center [131, 269] width 36 height 11
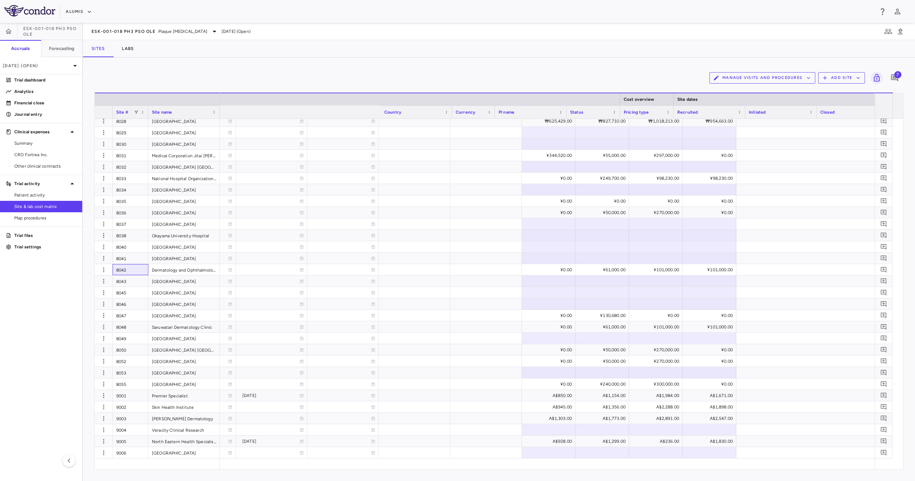
scroll to position [0, 0]
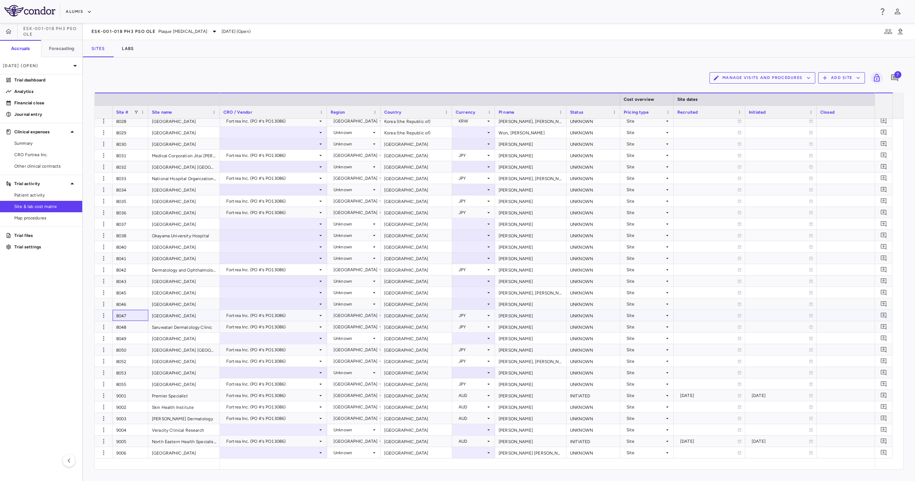
click at [128, 313] on div "8047" at bounding box center [131, 315] width 36 height 11
drag, startPoint x: 127, startPoint y: 323, endPoint x: 135, endPoint y: 330, distance: 10.9
click at [132, 327] on div "8048" at bounding box center [131, 326] width 36 height 11
click at [138, 343] on div "8049" at bounding box center [131, 338] width 36 height 11
drag, startPoint x: 139, startPoint y: 350, endPoint x: 141, endPoint y: 358, distance: 8.2
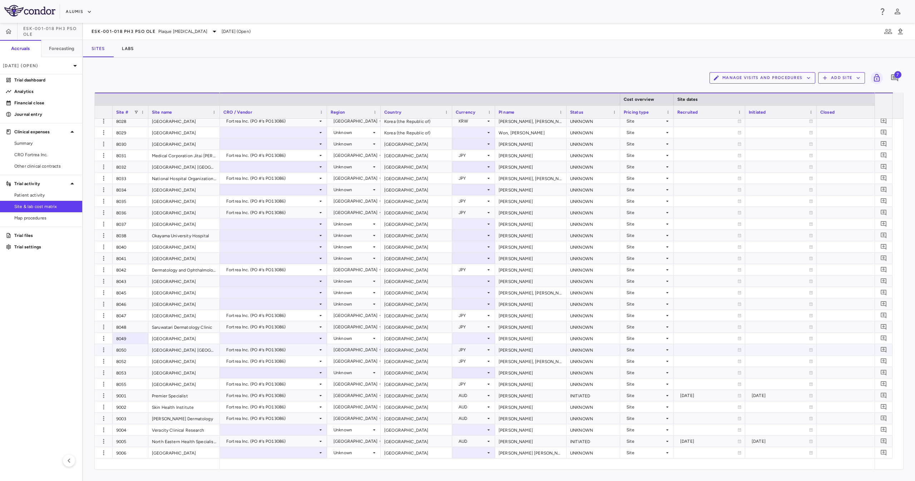
click at [140, 354] on div "8050" at bounding box center [131, 349] width 36 height 11
click at [141, 358] on div "8052" at bounding box center [131, 360] width 36 height 11
drag, startPoint x: 126, startPoint y: 387, endPoint x: 163, endPoint y: 416, distance: 46.5
drag, startPoint x: 258, startPoint y: 457, endPoint x: 262, endPoint y: 454, distance: 5.6
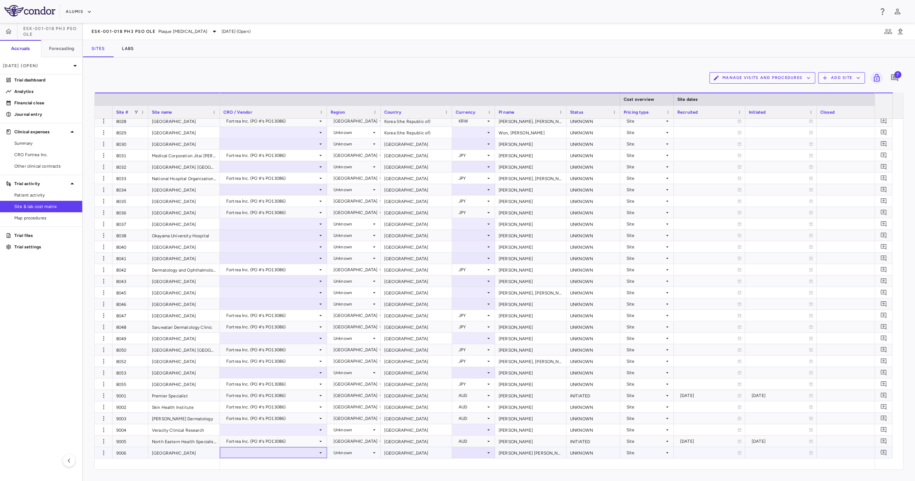
click at [262, 454] on div at bounding box center [273, 452] width 100 height 10
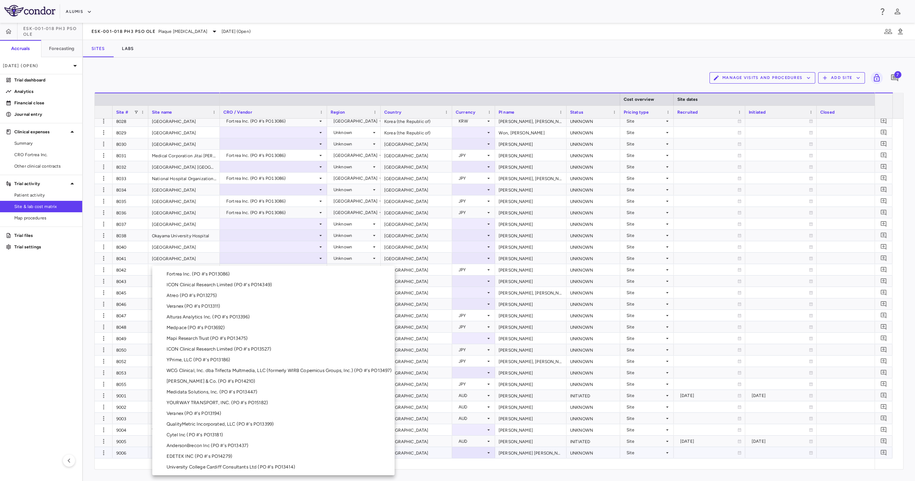
click at [108, 364] on div at bounding box center [457, 240] width 915 height 481
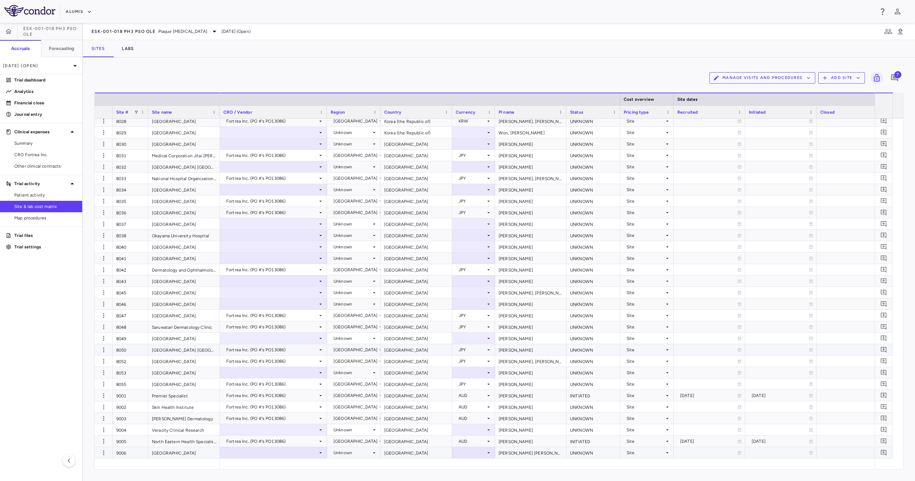
click at [152, 353] on div "[GEOGRAPHIC_DATA] [GEOGRAPHIC_DATA]" at bounding box center [183, 349] width 71 height 11
click at [136, 347] on div "8050" at bounding box center [131, 349] width 36 height 11
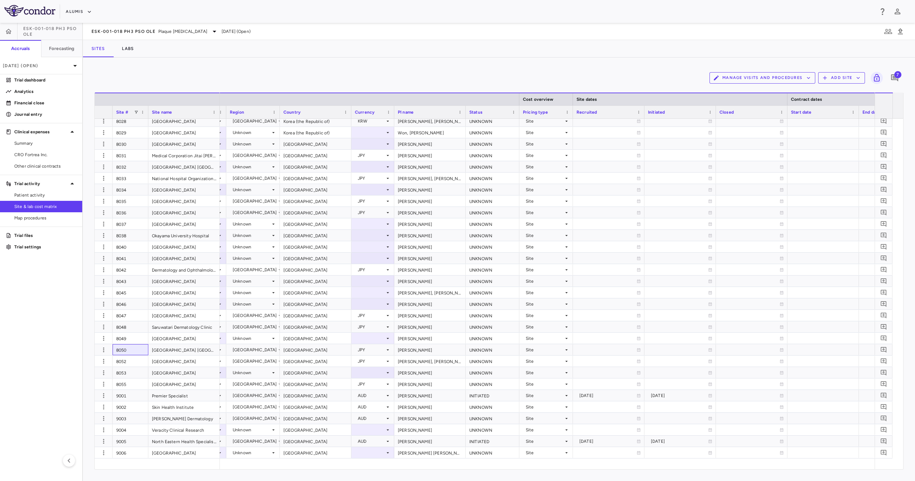
scroll to position [0, 105]
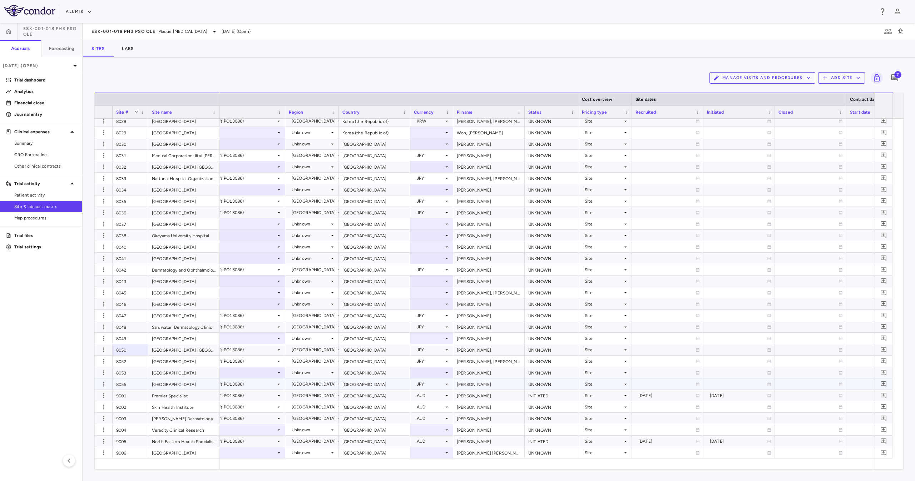
click at [363, 383] on div "[GEOGRAPHIC_DATA]" at bounding box center [374, 383] width 71 height 11
drag, startPoint x: 364, startPoint y: 368, endPoint x: 365, endPoint y: 358, distance: 10.0
click at [365, 367] on div "[GEOGRAPHIC_DATA]" at bounding box center [374, 372] width 71 height 11
drag, startPoint x: 371, startPoint y: 345, endPoint x: 372, endPoint y: 338, distance: 7.6
click at [372, 346] on div "[GEOGRAPHIC_DATA]" at bounding box center [374, 349] width 71 height 11
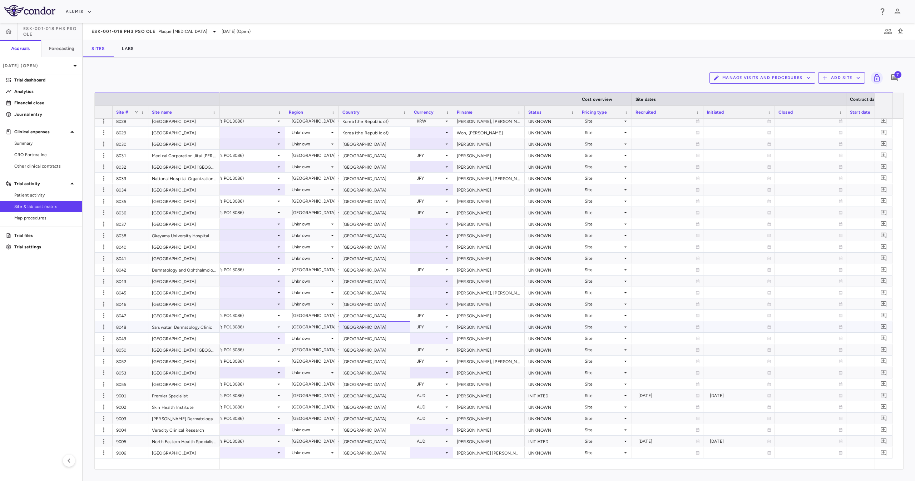
drag, startPoint x: 372, startPoint y: 325, endPoint x: 373, endPoint y: 317, distance: 8.6
click at [372, 325] on div "[GEOGRAPHIC_DATA]" at bounding box center [374, 326] width 71 height 11
drag, startPoint x: 370, startPoint y: 311, endPoint x: 370, endPoint y: 308, distance: 3.6
click at [370, 310] on div "[GEOGRAPHIC_DATA]" at bounding box center [374, 315] width 71 height 11
click at [395, 270] on div "[GEOGRAPHIC_DATA]" at bounding box center [374, 269] width 71 height 11
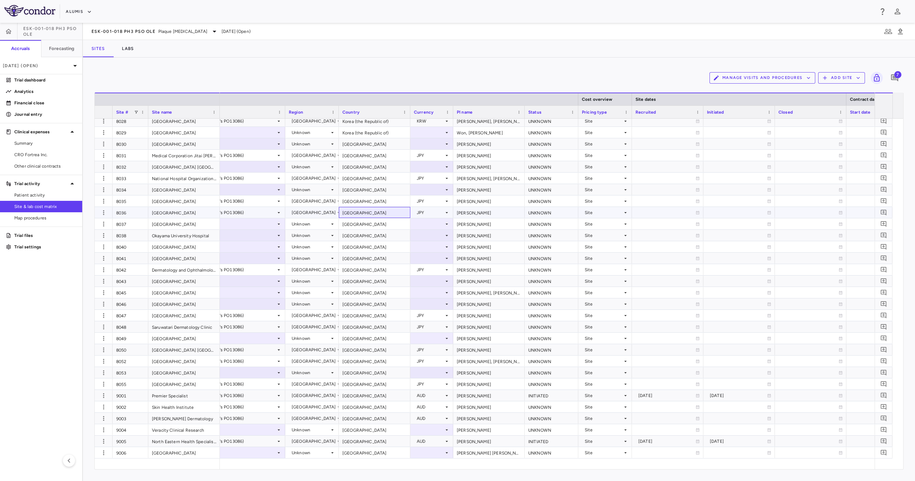
click at [395, 213] on div "[GEOGRAPHIC_DATA]" at bounding box center [374, 212] width 71 height 11
click at [394, 195] on div "[GEOGRAPHIC_DATA]" at bounding box center [374, 200] width 71 height 11
click at [398, 164] on div "[GEOGRAPHIC_DATA]" at bounding box center [374, 166] width 71 height 11
click at [398, 156] on div "[GEOGRAPHIC_DATA]" at bounding box center [374, 155] width 71 height 11
